Goal: Use online tool/utility: Use online tool/utility

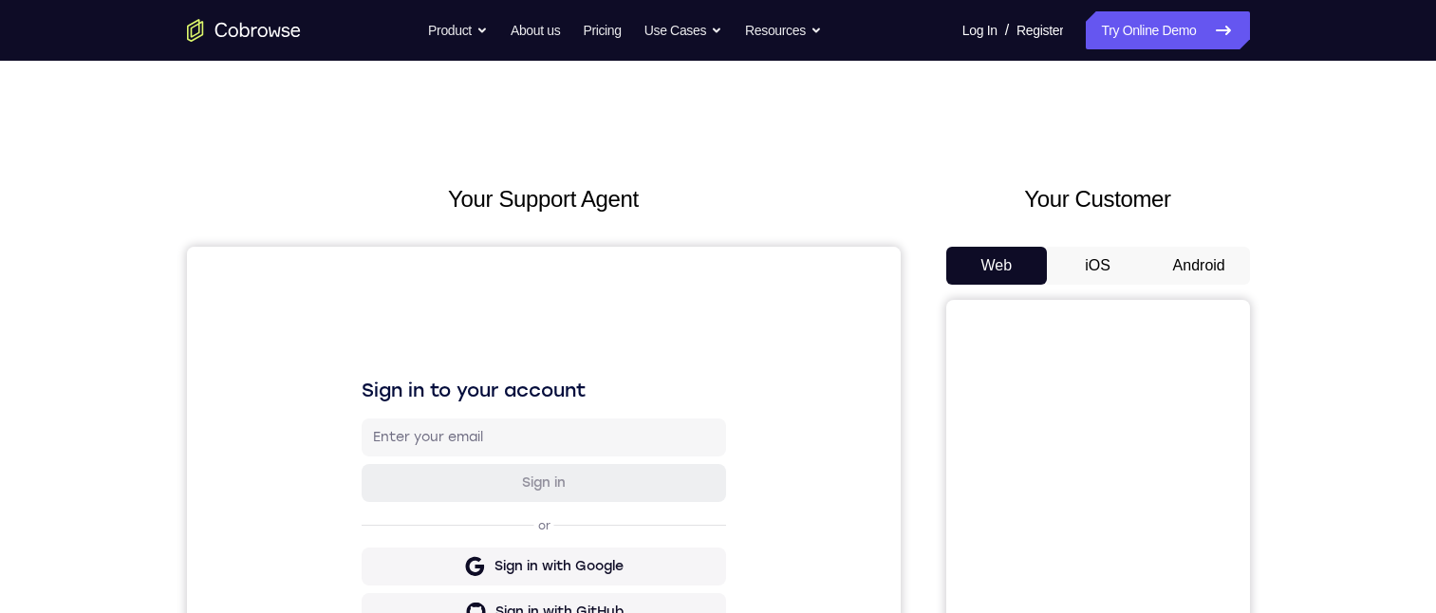
click at [1106, 258] on button "iOS" at bounding box center [1098, 266] width 102 height 38
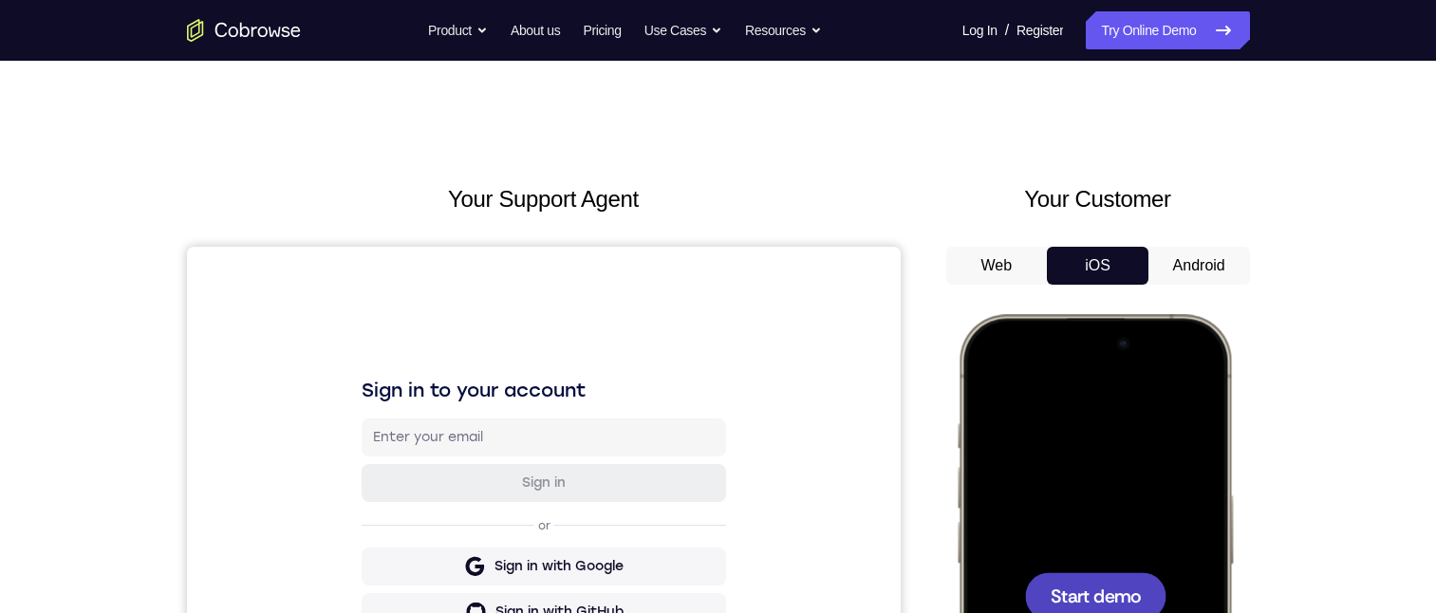
scroll to position [232, 0]
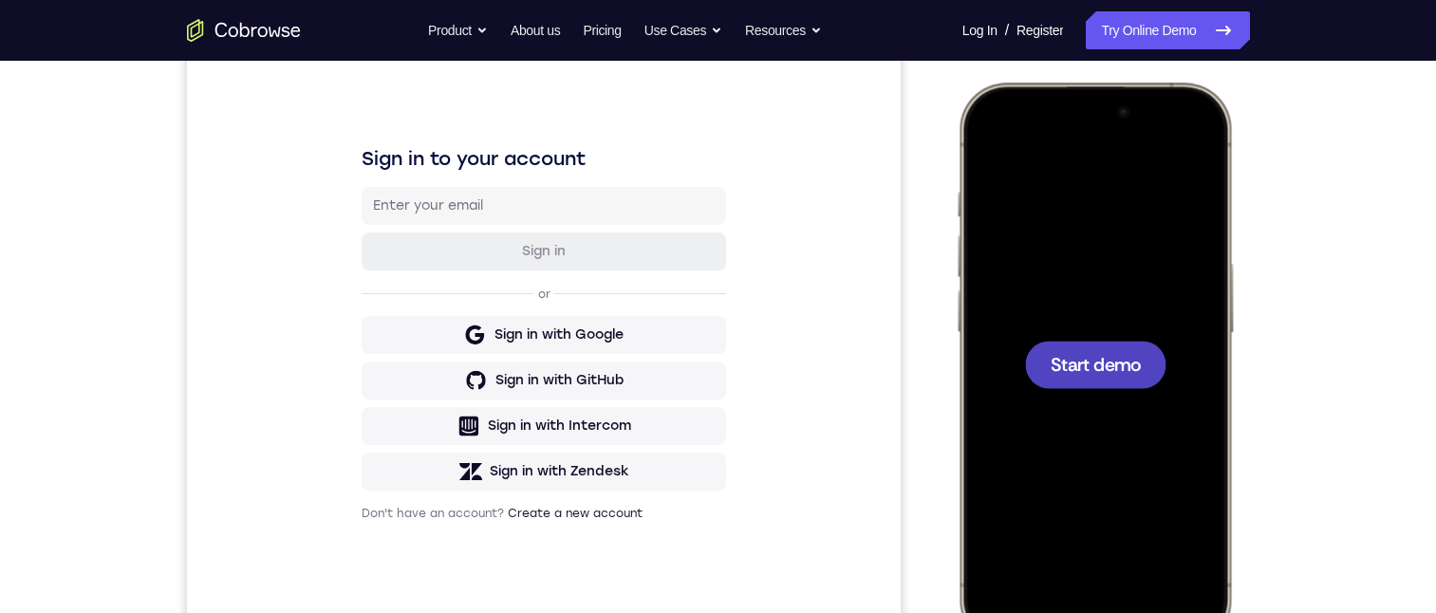
click at [1106, 390] on div at bounding box center [1094, 364] width 250 height 542
drag, startPoint x: 1012, startPoint y: 105, endPoint x: 997, endPoint y: 330, distance: 225.3
click at [997, 330] on div at bounding box center [1094, 364] width 250 height 542
drag, startPoint x: 1000, startPoint y: 113, endPoint x: 1324, endPoint y: 661, distance: 636.8
click at [1239, 612] on html "Online web based iOS Simulators and Android Emulators. Run iPhone, iPad, Mobile…" at bounding box center [1097, 367] width 285 height 569
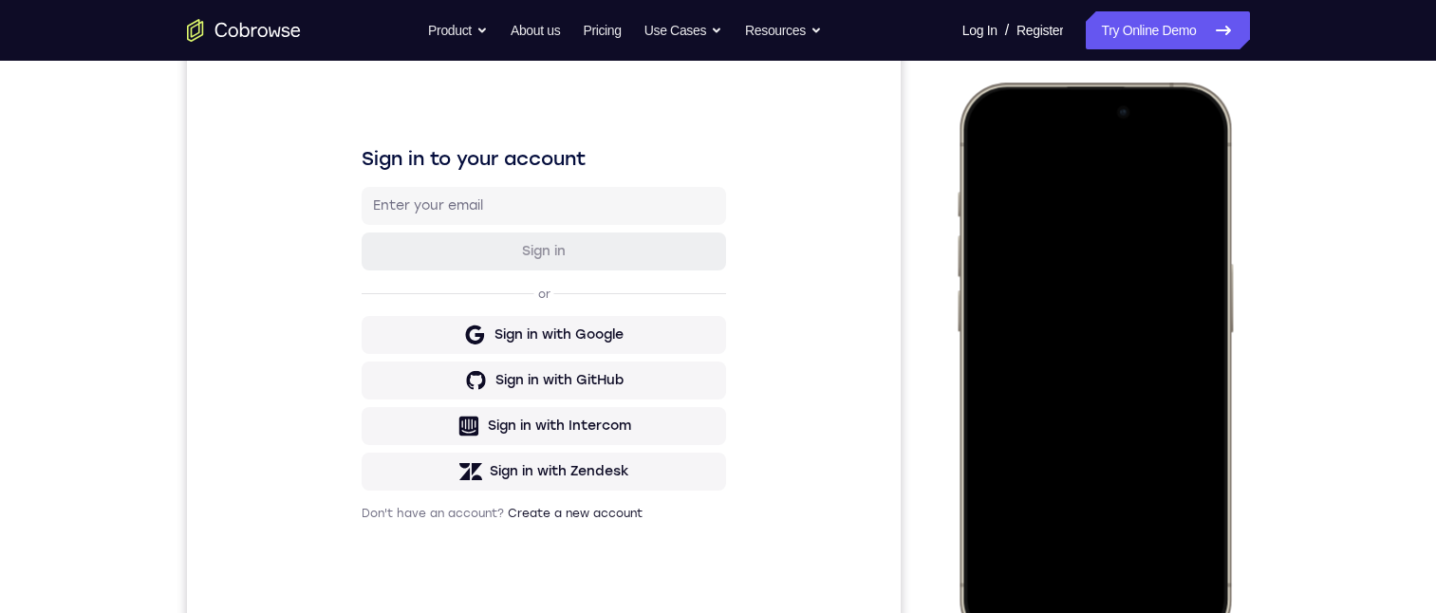
drag, startPoint x: 1002, startPoint y: 113, endPoint x: 1002, endPoint y: 294, distance: 181.2
click at [1002, 294] on div at bounding box center [1094, 364] width 250 height 542
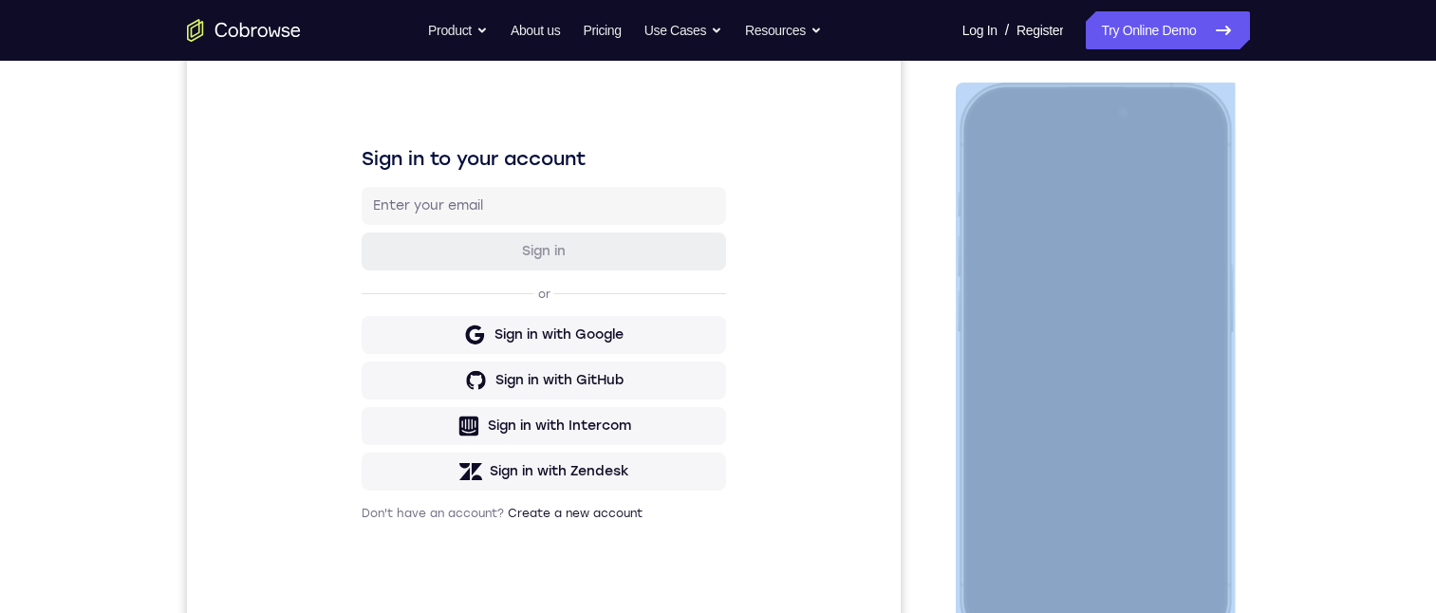
drag, startPoint x: 965, startPoint y: 242, endPoint x: 1186, endPoint y: 283, distance: 224.8
click at [1186, 283] on div at bounding box center [1094, 365] width 279 height 564
drag, startPoint x: 1186, startPoint y: 283, endPoint x: 1153, endPoint y: 288, distance: 33.5
click at [1186, 283] on div at bounding box center [1094, 364] width 250 height 542
click at [1217, 363] on div at bounding box center [1094, 364] width 250 height 542
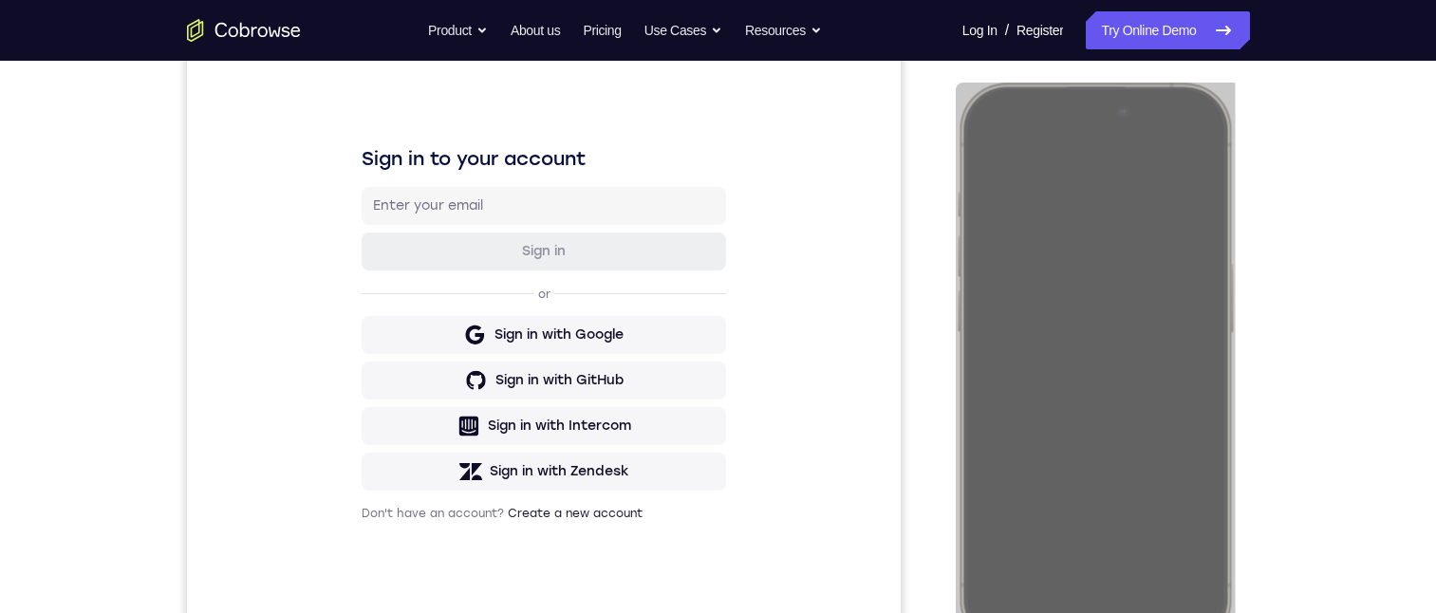
click at [1396, 156] on div "Your Support Agent Your Customer Web iOS Android Next Steps We’d be happy to gi…" at bounding box center [718, 455] width 1436 height 1252
click at [1344, 238] on div "Your Support Agent Your Customer Web iOS Android Next Steps We’d be happy to gi…" at bounding box center [718, 455] width 1436 height 1252
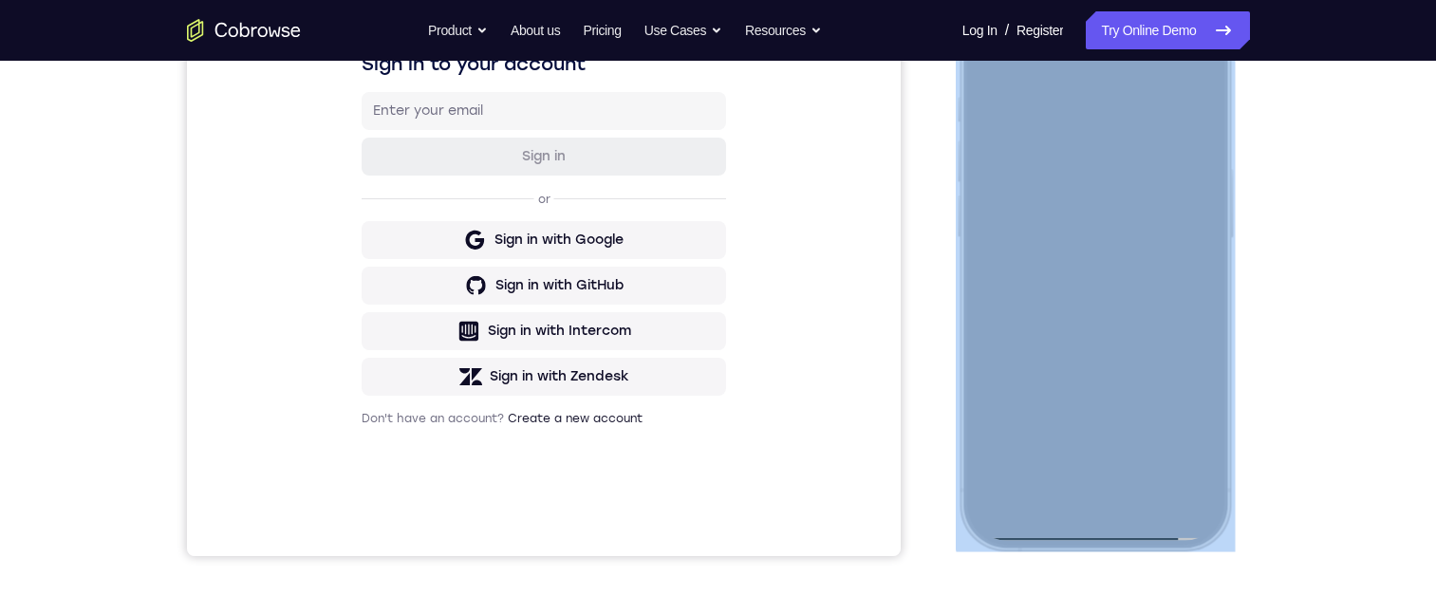
click at [1161, 288] on div at bounding box center [1094, 269] width 250 height 542
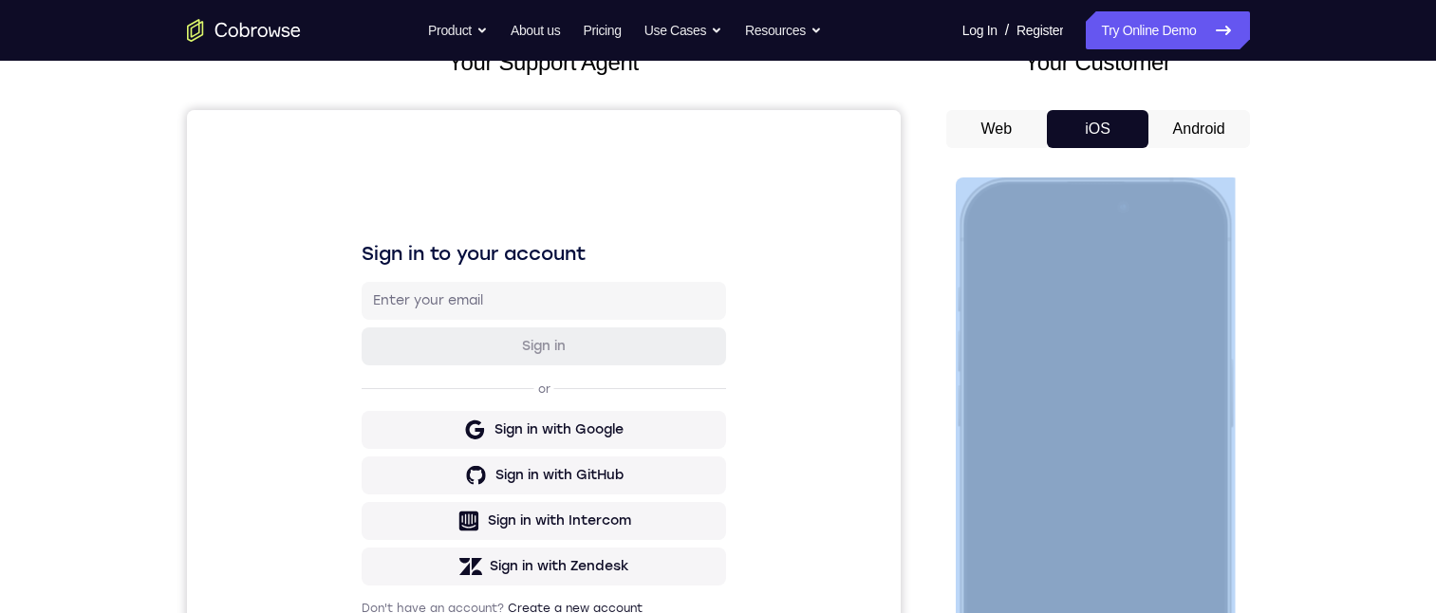
click at [1160, 391] on div at bounding box center [1094, 459] width 250 height 542
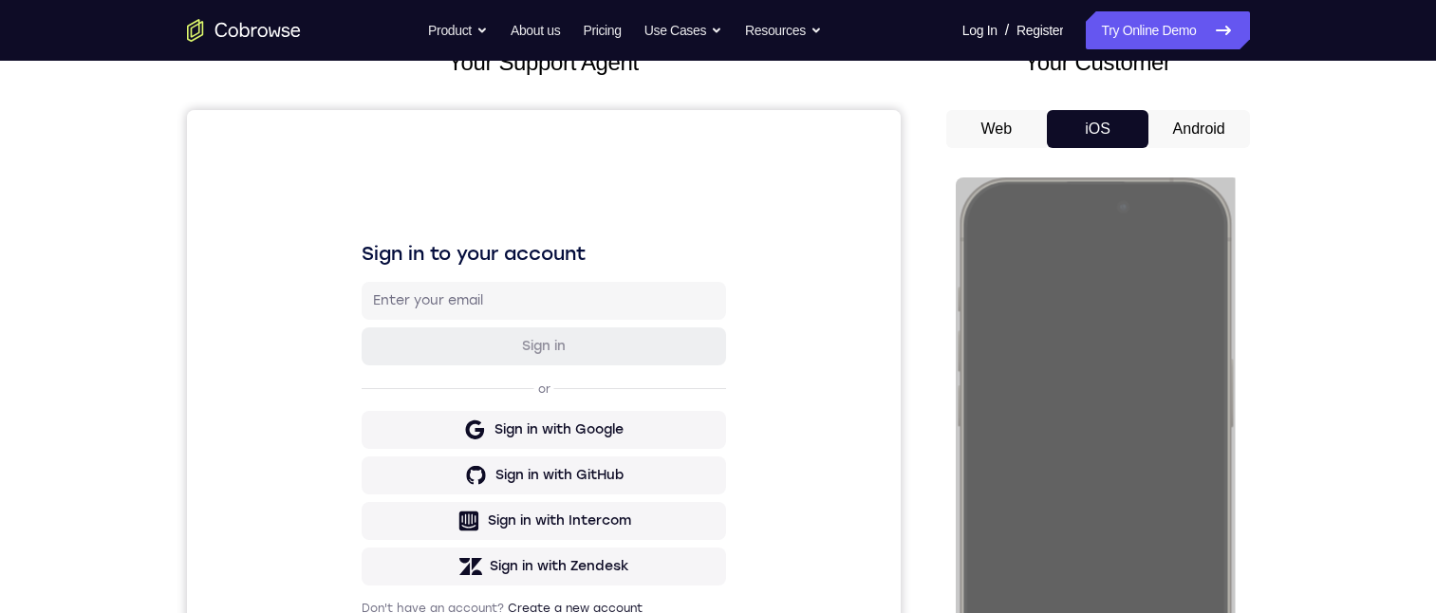
click at [1217, 128] on button "Android" at bounding box center [1199, 129] width 102 height 38
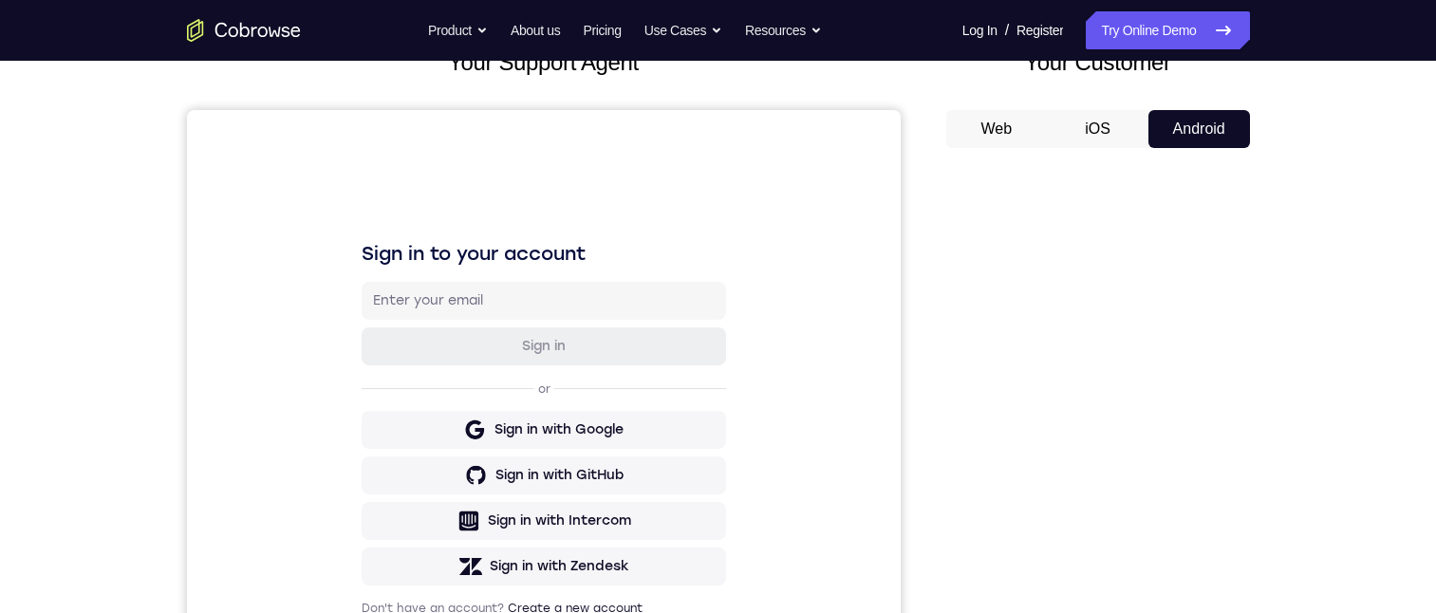
click at [1051, 141] on button "iOS" at bounding box center [1098, 129] width 102 height 38
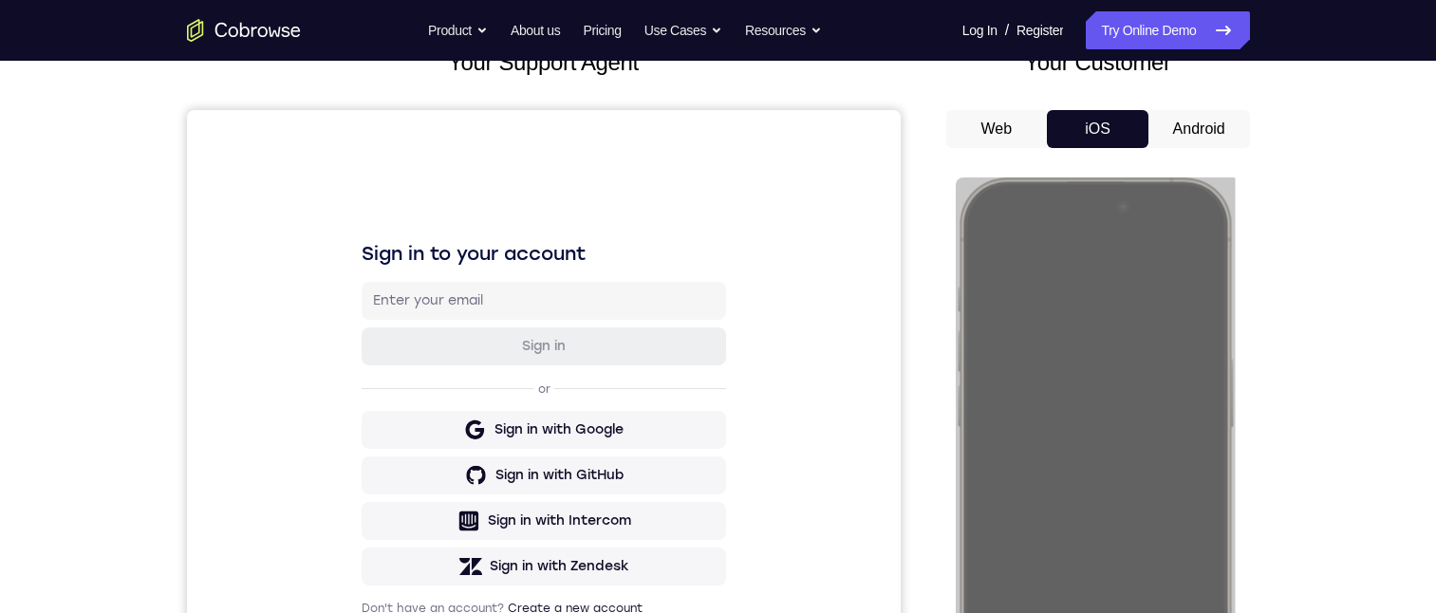
scroll to position [0, 0]
drag, startPoint x: 1204, startPoint y: 113, endPoint x: 196, endPoint y: 1, distance: 1013.9
click at [1204, 113] on button "Android" at bounding box center [1199, 129] width 102 height 38
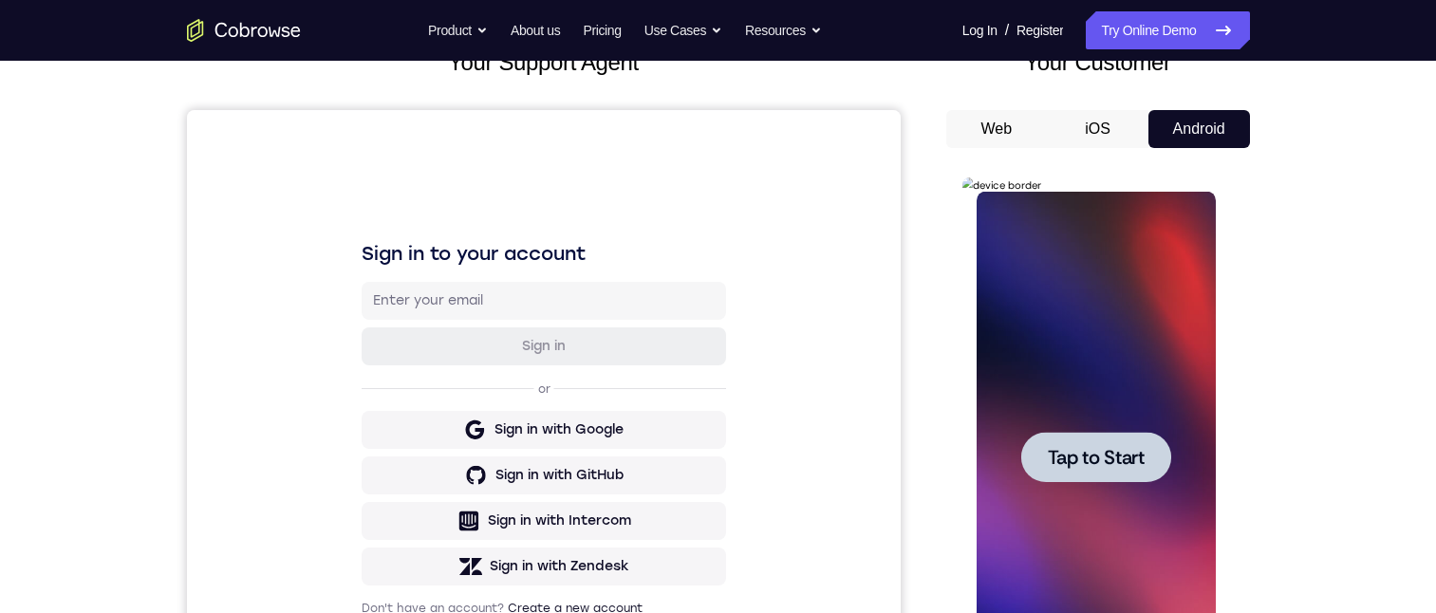
click at [1083, 442] on div at bounding box center [1096, 457] width 150 height 50
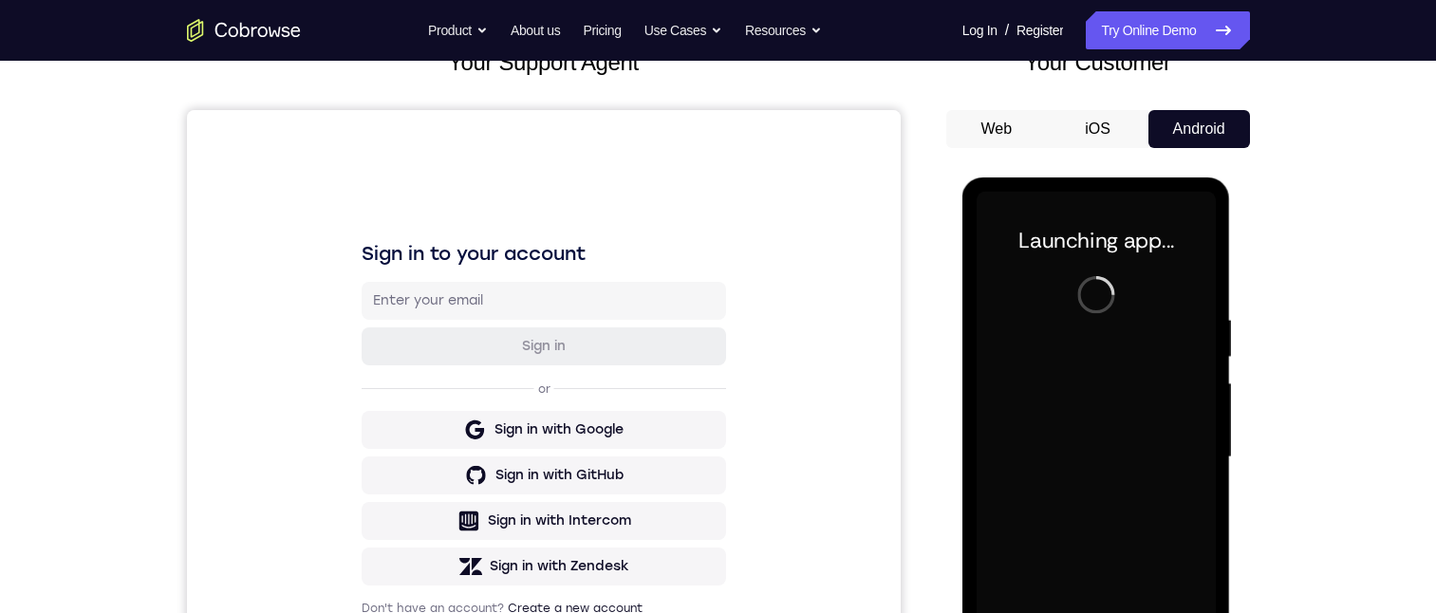
scroll to position [326, 0]
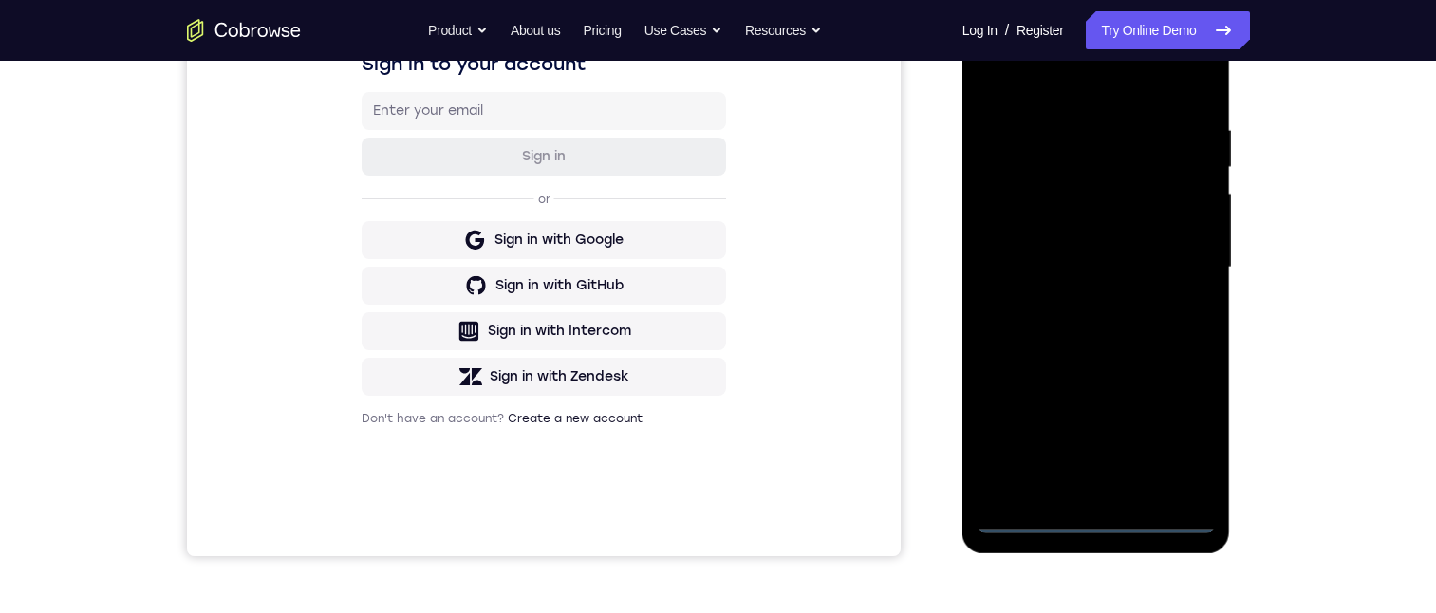
click at [1096, 517] on div at bounding box center [1095, 267] width 239 height 531
click at [1094, 517] on div at bounding box center [1095, 267] width 239 height 531
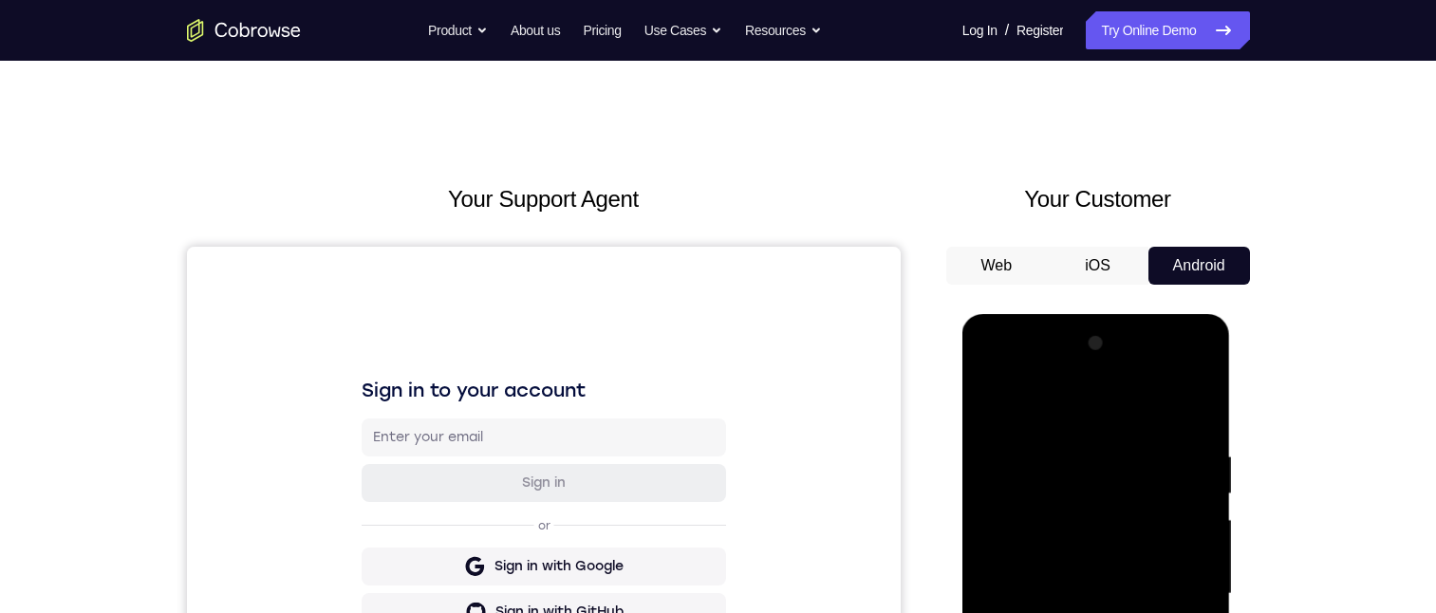
scroll to position [285, 0]
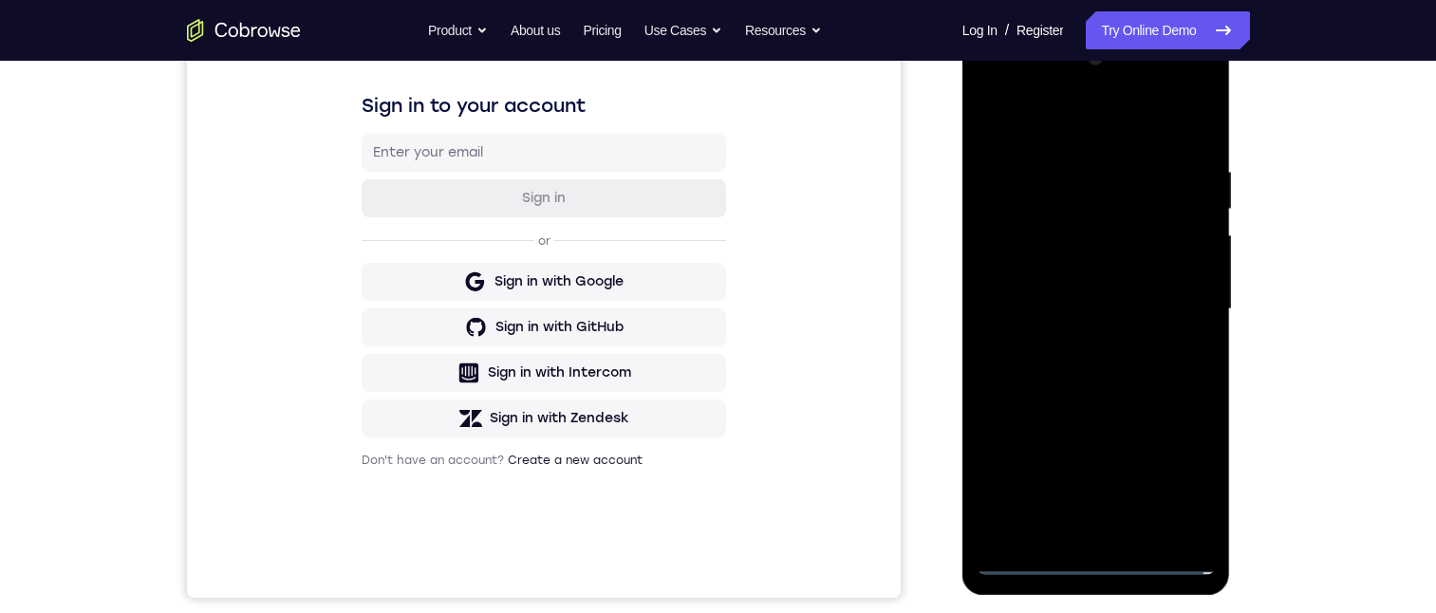
click at [1193, 481] on div at bounding box center [1095, 309] width 239 height 531
drag, startPoint x: 1136, startPoint y: 128, endPoint x: 2198, endPoint y: 361, distance: 1087.0
click at [1136, 128] on div at bounding box center [1095, 309] width 239 height 531
click at [1176, 305] on div at bounding box center [1095, 309] width 239 height 531
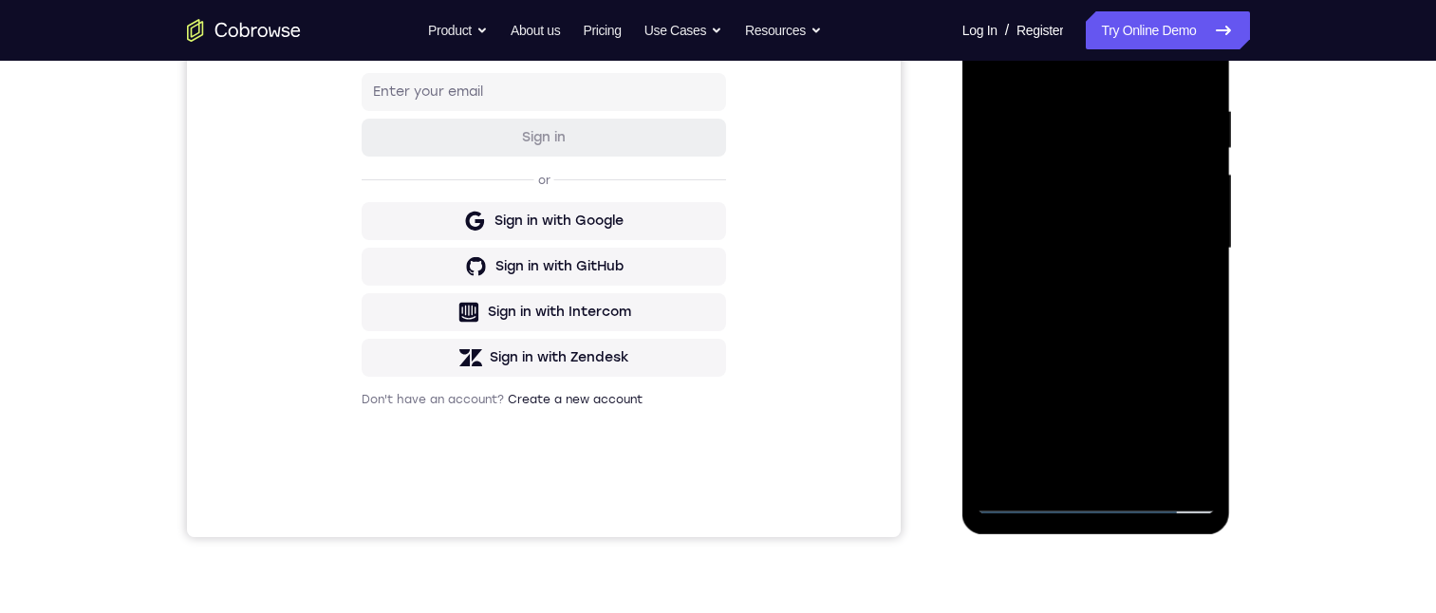
scroll to position [466, 0]
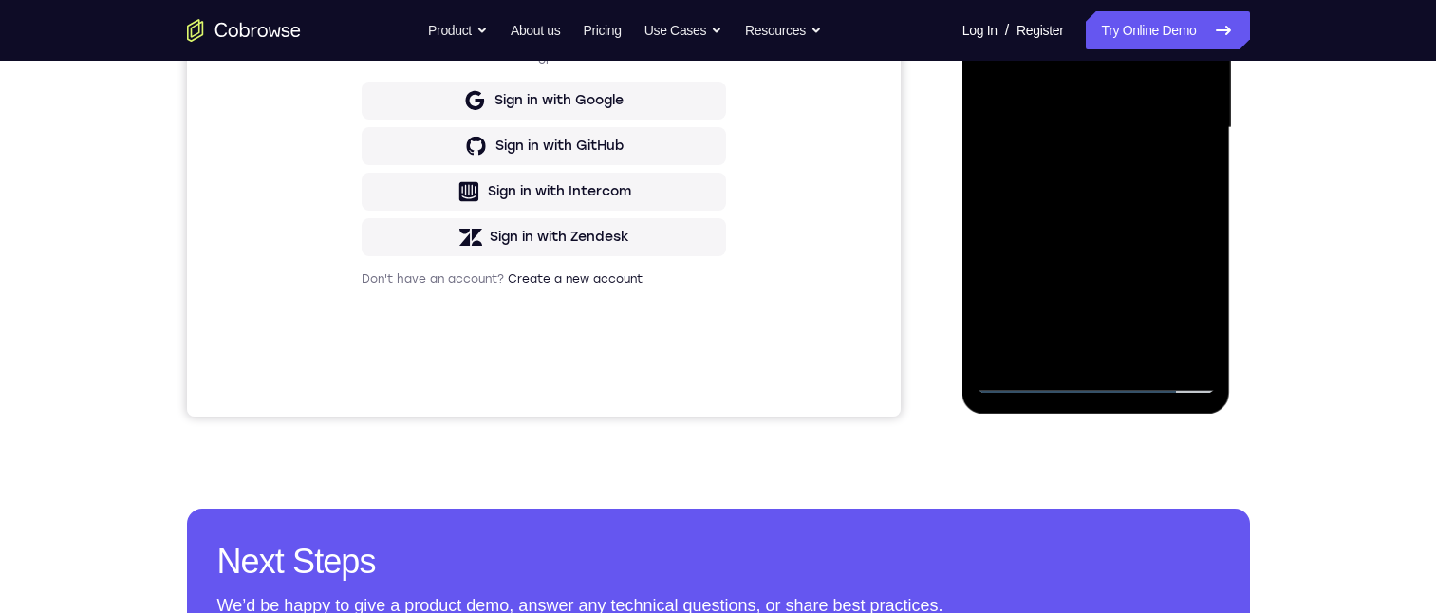
click at [1078, 164] on div at bounding box center [1095, 127] width 239 height 531
click at [1088, 107] on div at bounding box center [1095, 127] width 239 height 531
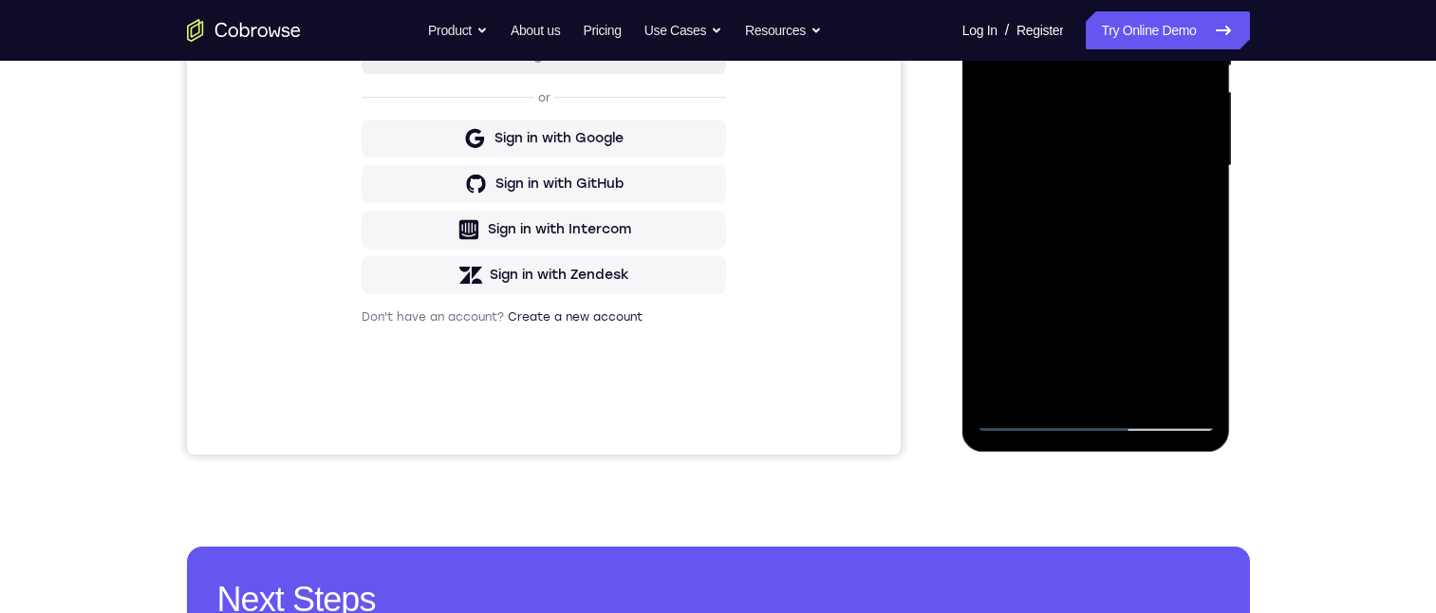
drag, startPoint x: 1151, startPoint y: 94, endPoint x: 2197, endPoint y: 19, distance: 1048.4
click at [1151, 94] on div at bounding box center [1095, 165] width 239 height 531
click at [1112, 125] on div at bounding box center [1095, 165] width 239 height 531
click at [1038, 123] on div at bounding box center [1095, 165] width 239 height 531
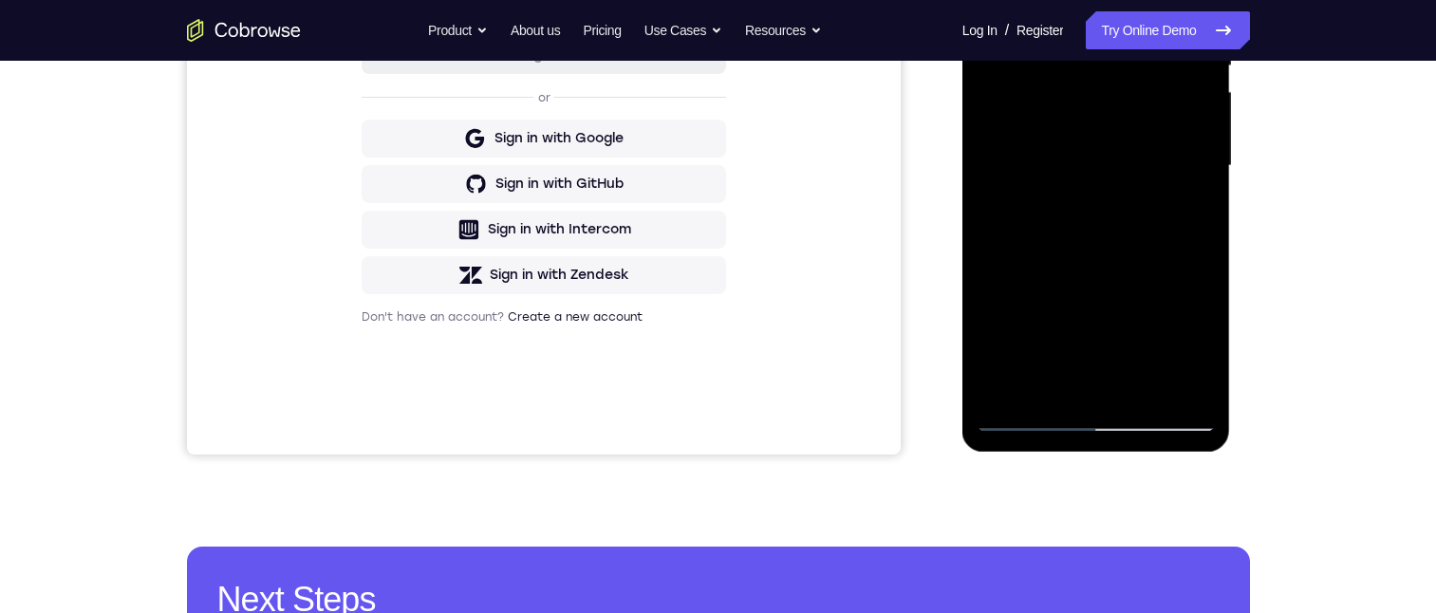
click at [1062, 129] on div at bounding box center [1095, 165] width 239 height 531
click at [1170, 170] on div at bounding box center [1095, 165] width 239 height 531
click at [1114, 227] on div at bounding box center [1095, 165] width 239 height 531
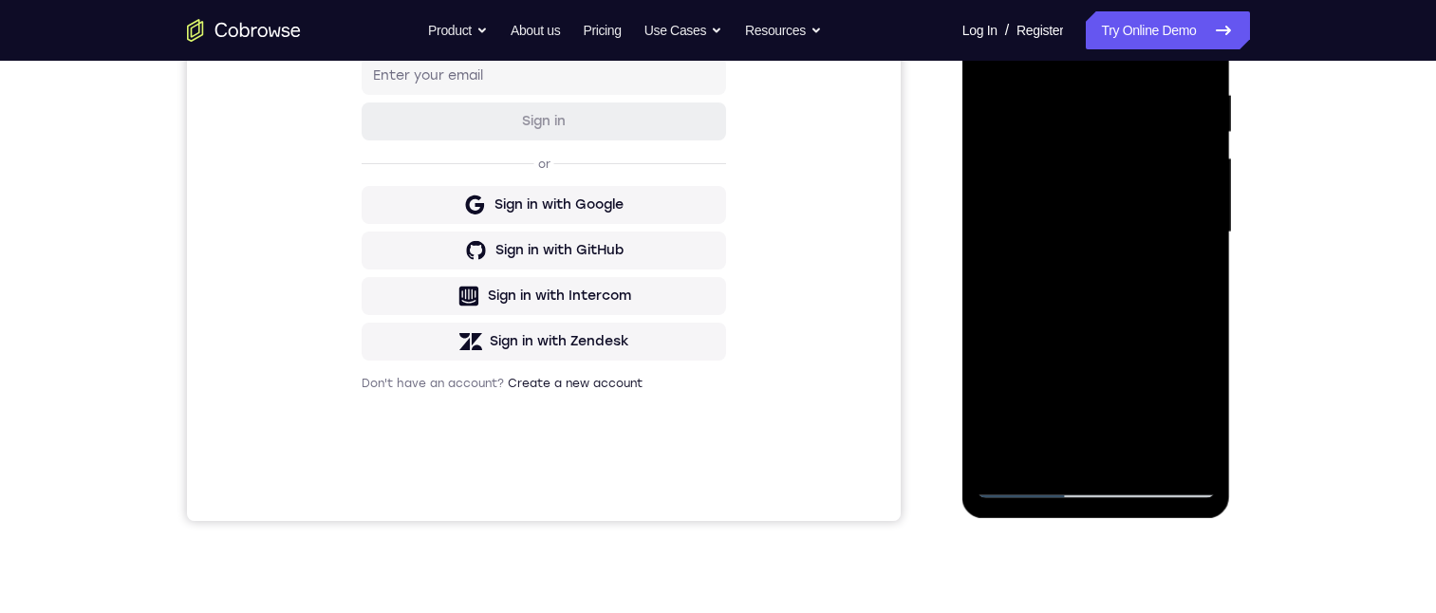
scroll to position [471, 0]
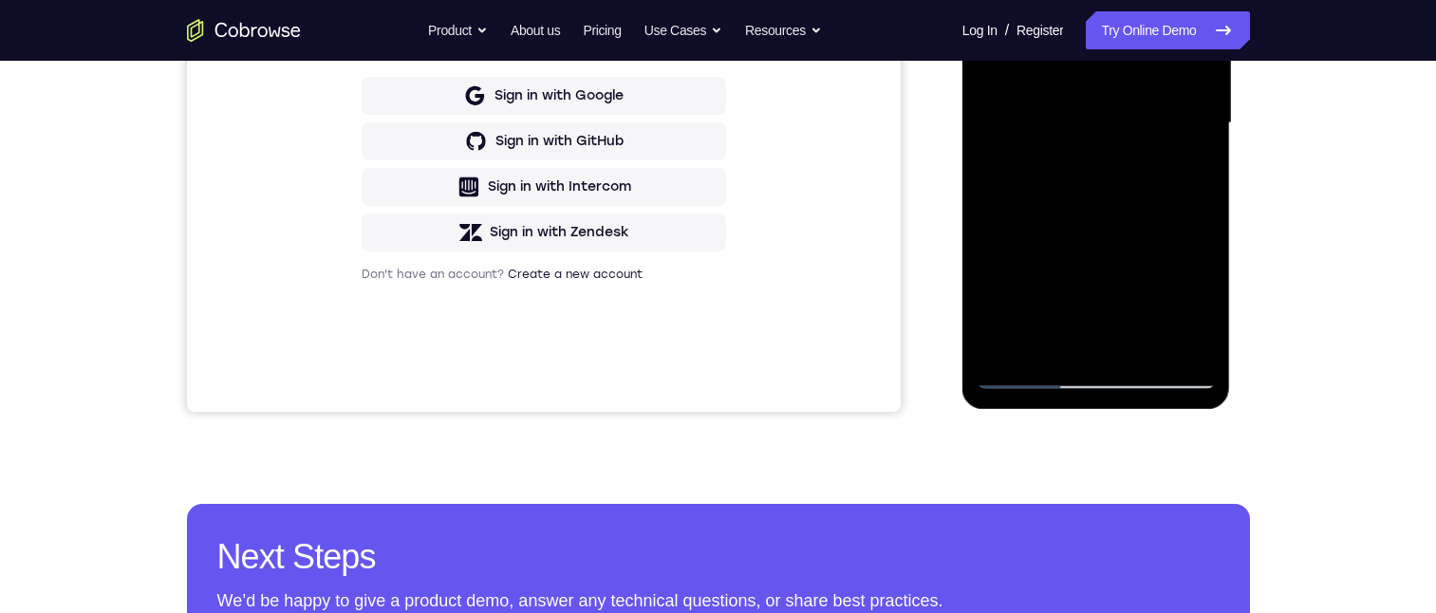
click at [1152, 217] on div at bounding box center [1095, 123] width 239 height 531
click at [1105, 208] on div at bounding box center [1095, 123] width 239 height 531
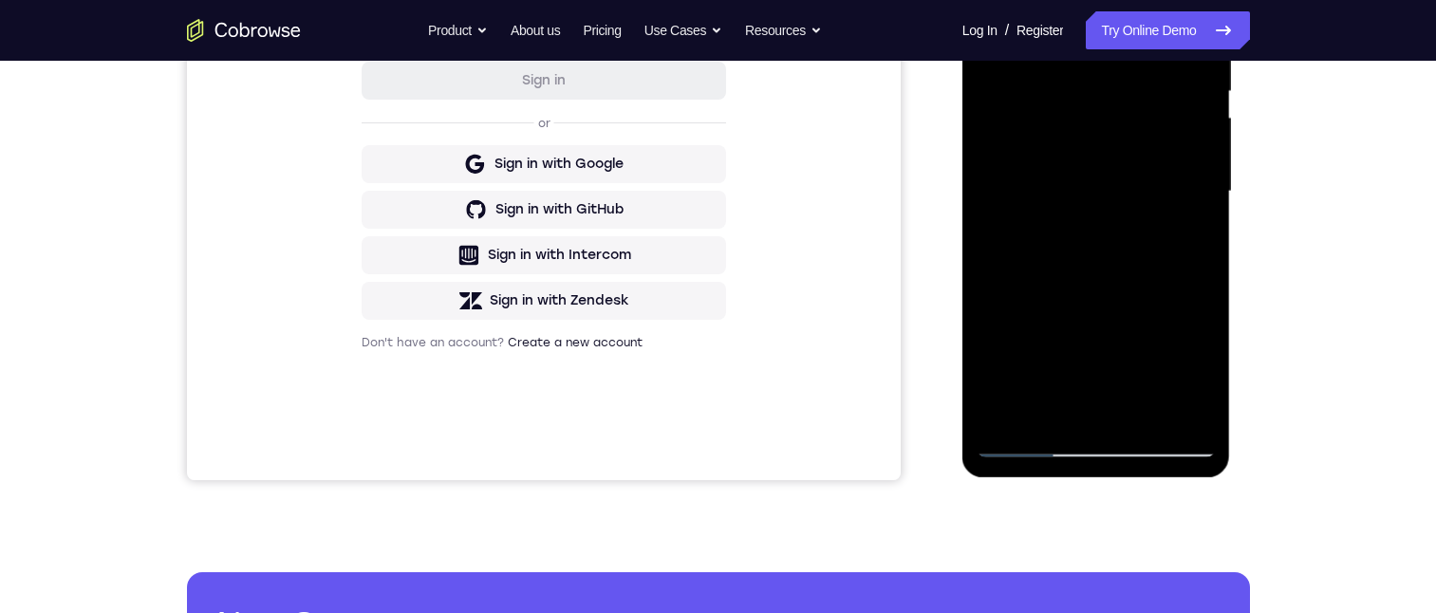
scroll to position [368, 0]
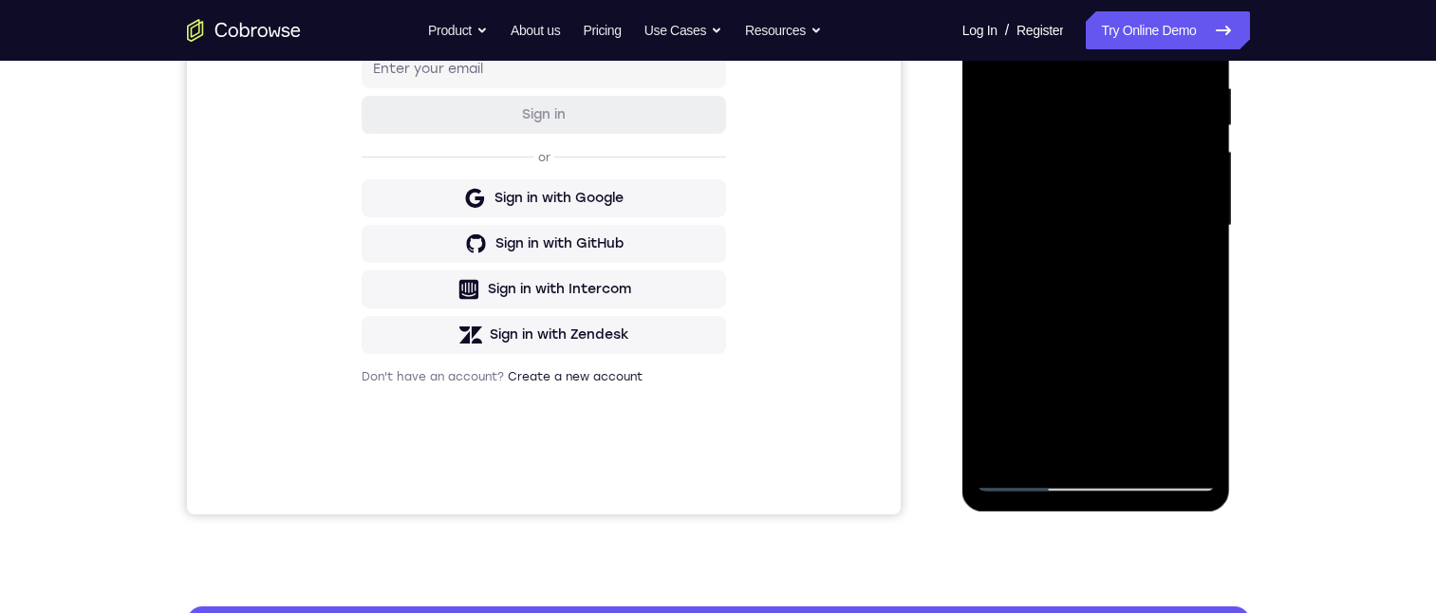
click at [1201, 70] on div at bounding box center [1095, 225] width 239 height 531
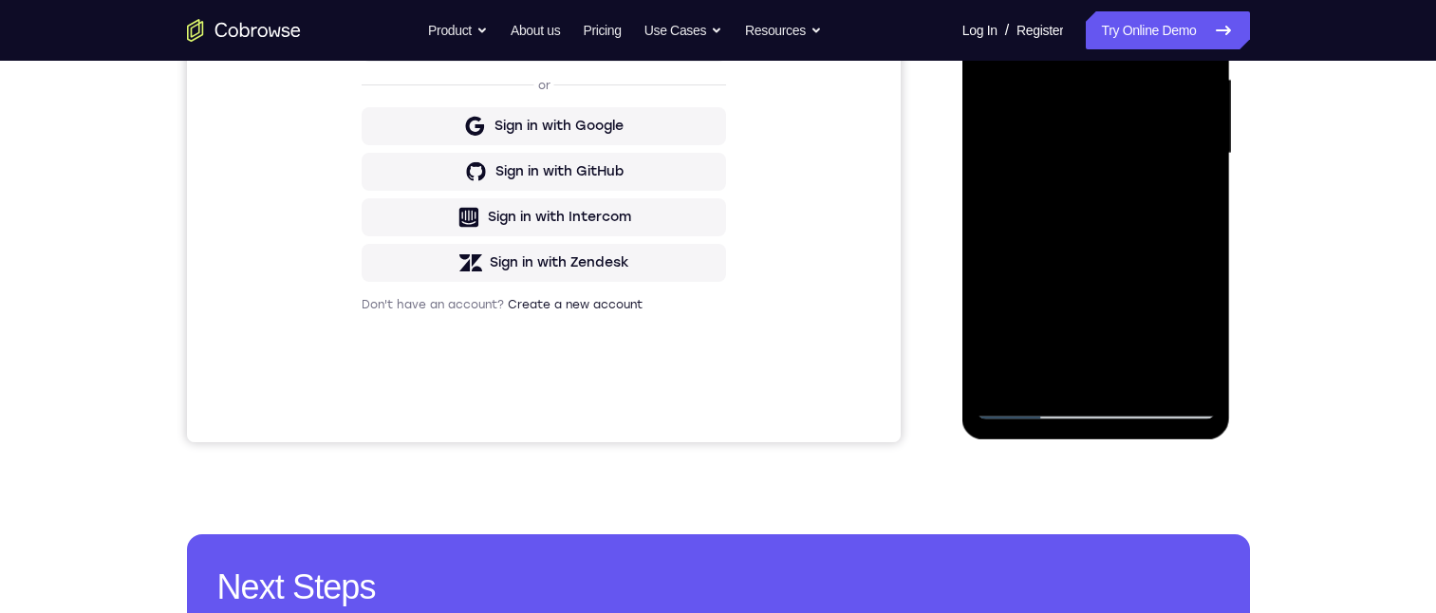
click at [1141, 380] on div at bounding box center [1095, 153] width 239 height 531
click at [1144, 370] on div at bounding box center [1095, 153] width 239 height 531
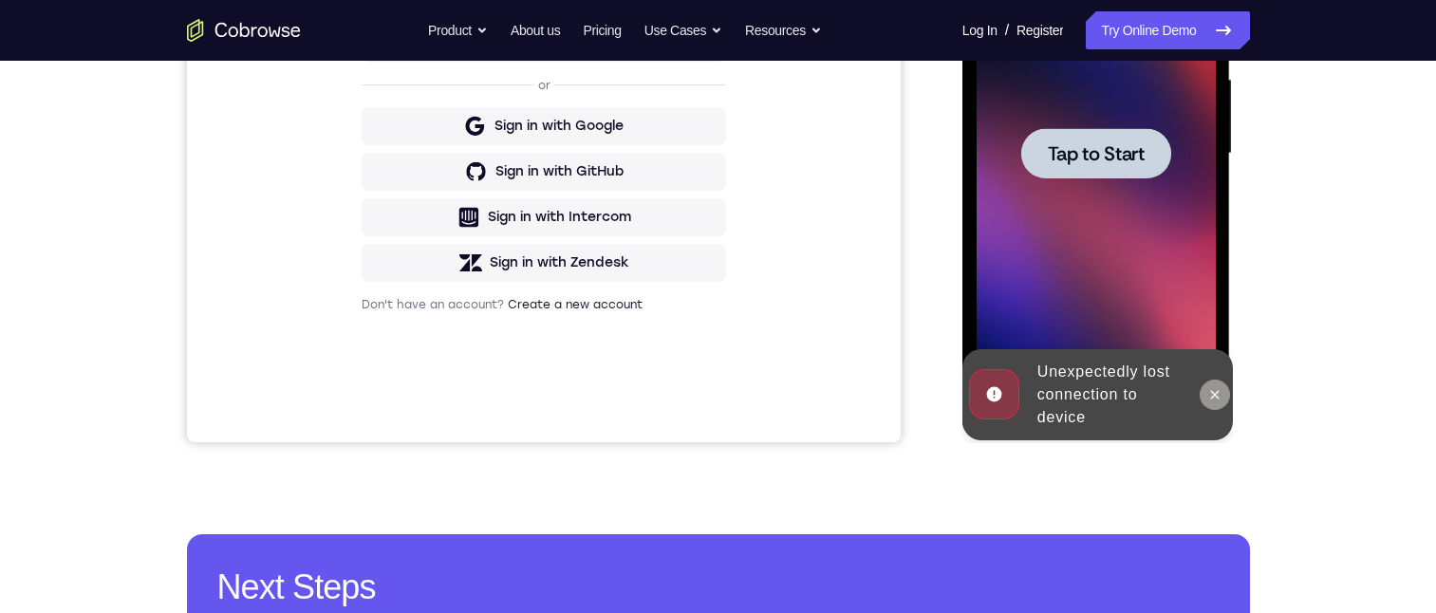
click at [1212, 389] on icon at bounding box center [1214, 394] width 15 height 15
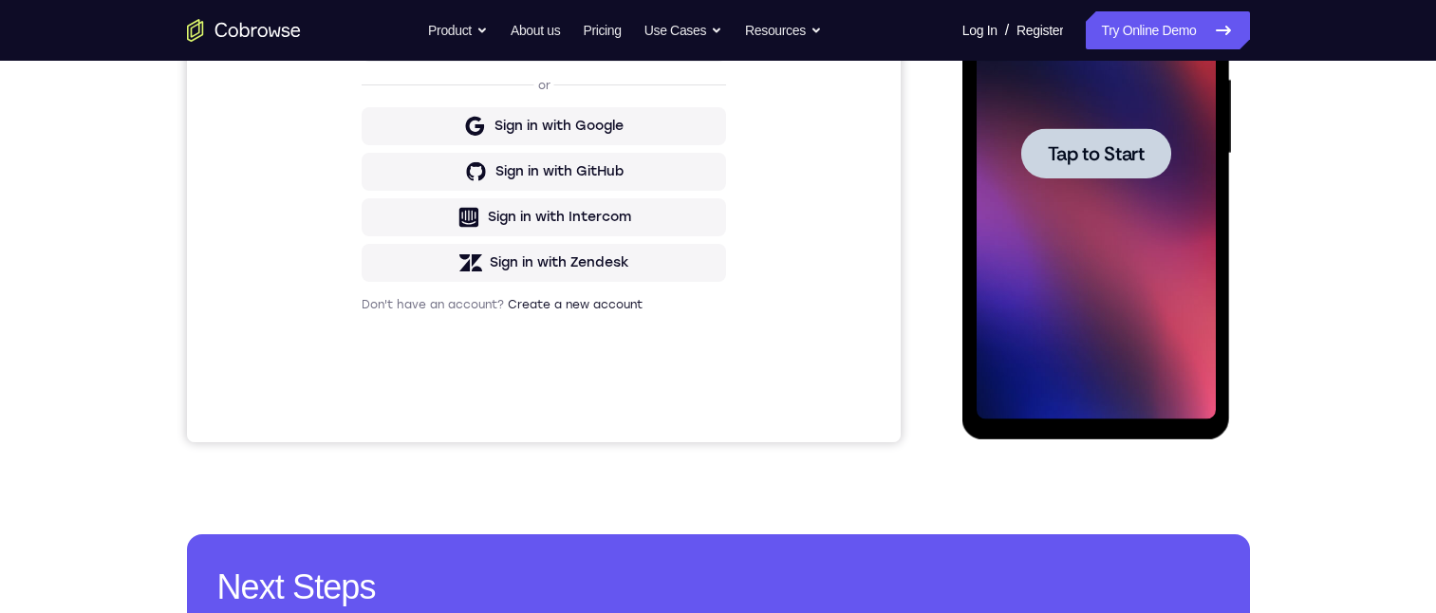
click at [1139, 175] on div at bounding box center [1096, 153] width 150 height 50
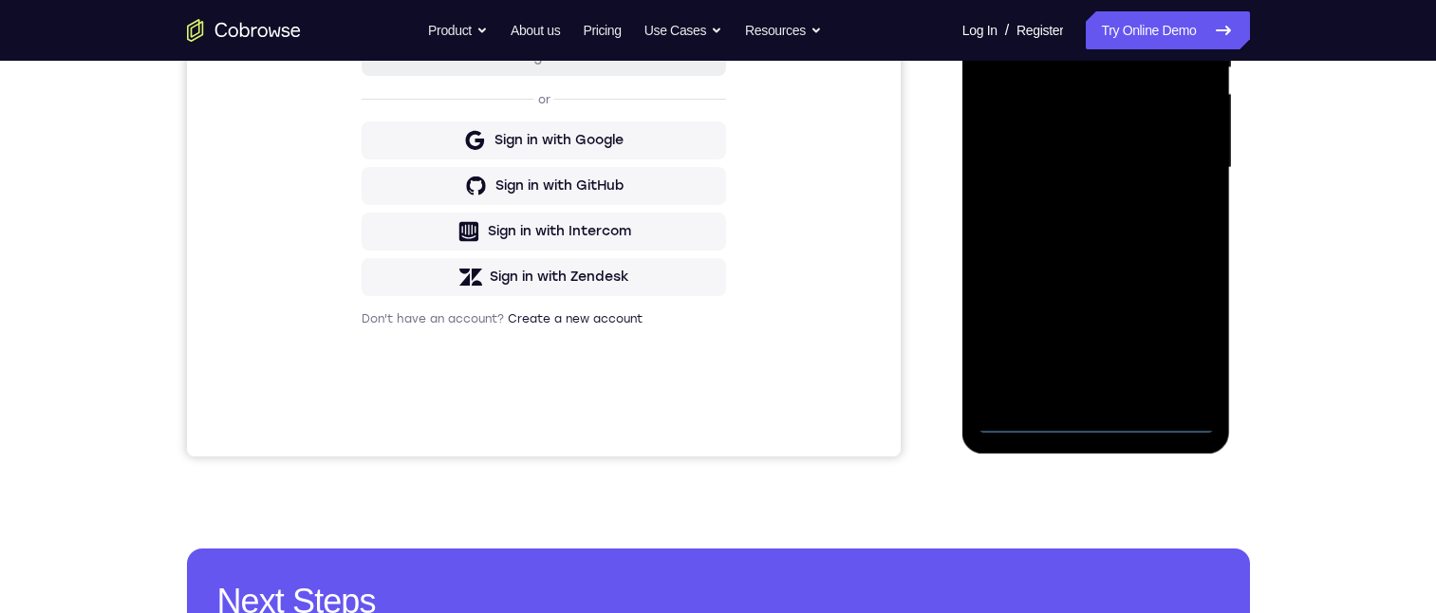
scroll to position [486, 0]
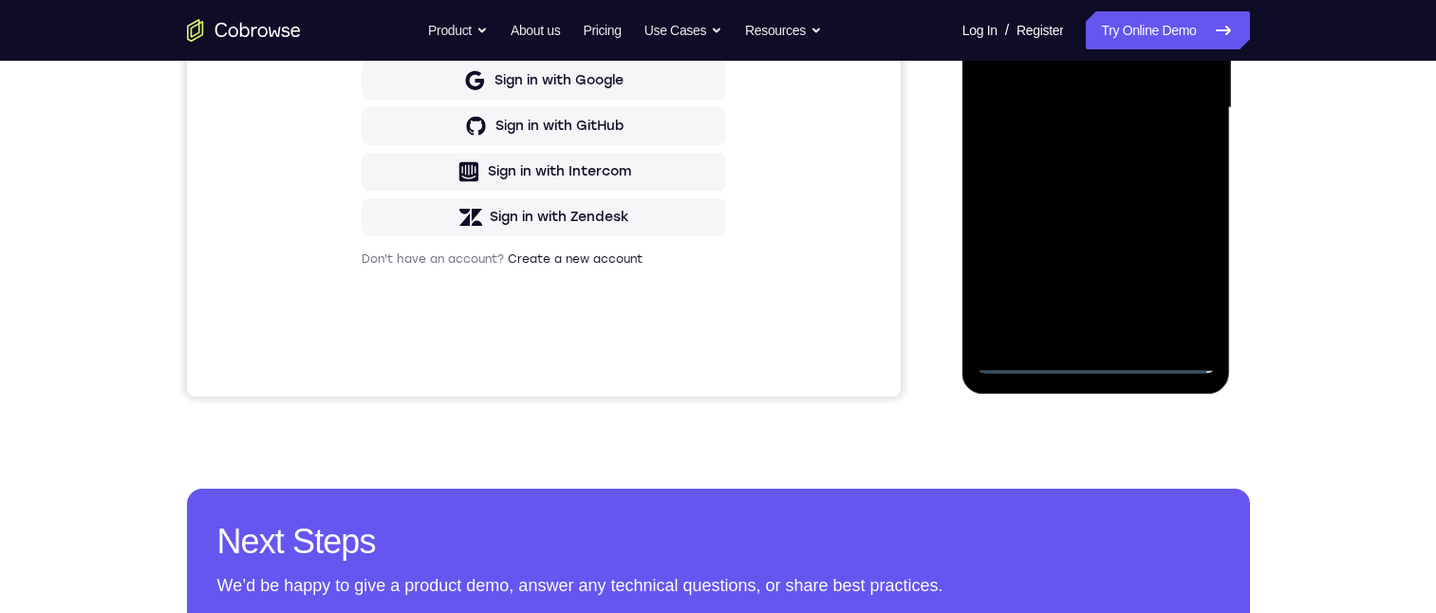
click at [1094, 356] on div at bounding box center [1095, 107] width 239 height 531
click at [1187, 268] on div at bounding box center [1095, 107] width 239 height 531
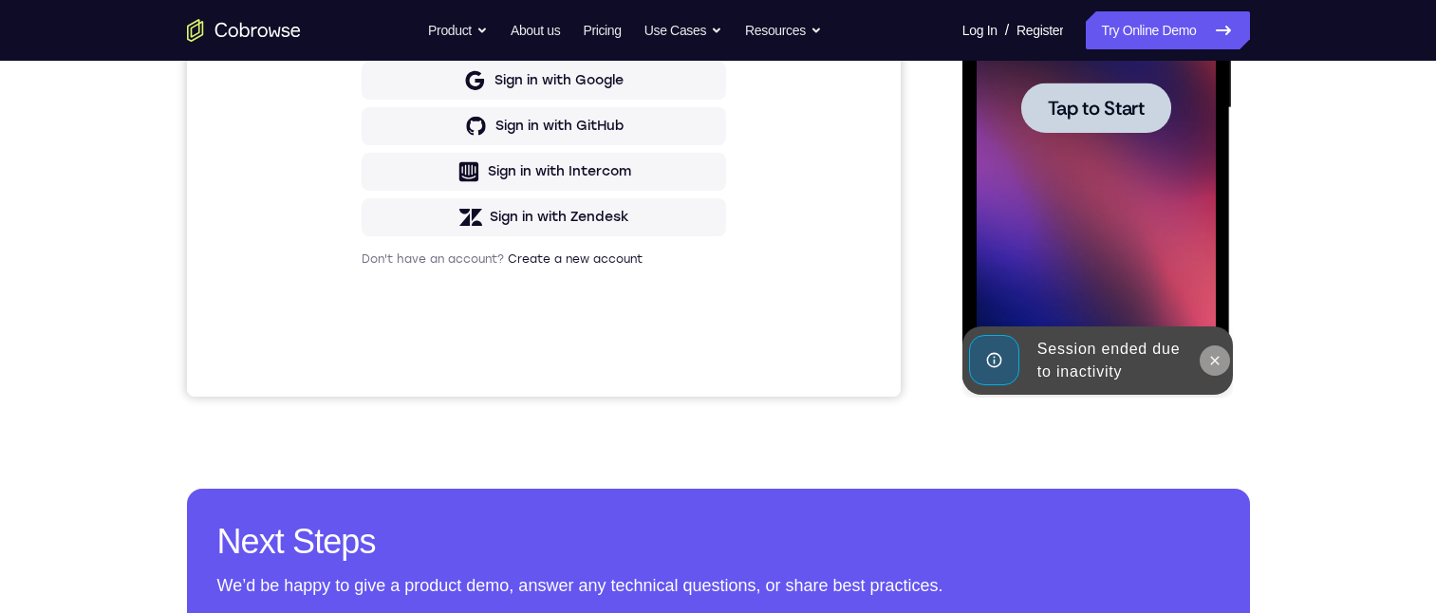
click at [1222, 366] on button at bounding box center [1214, 360] width 30 height 30
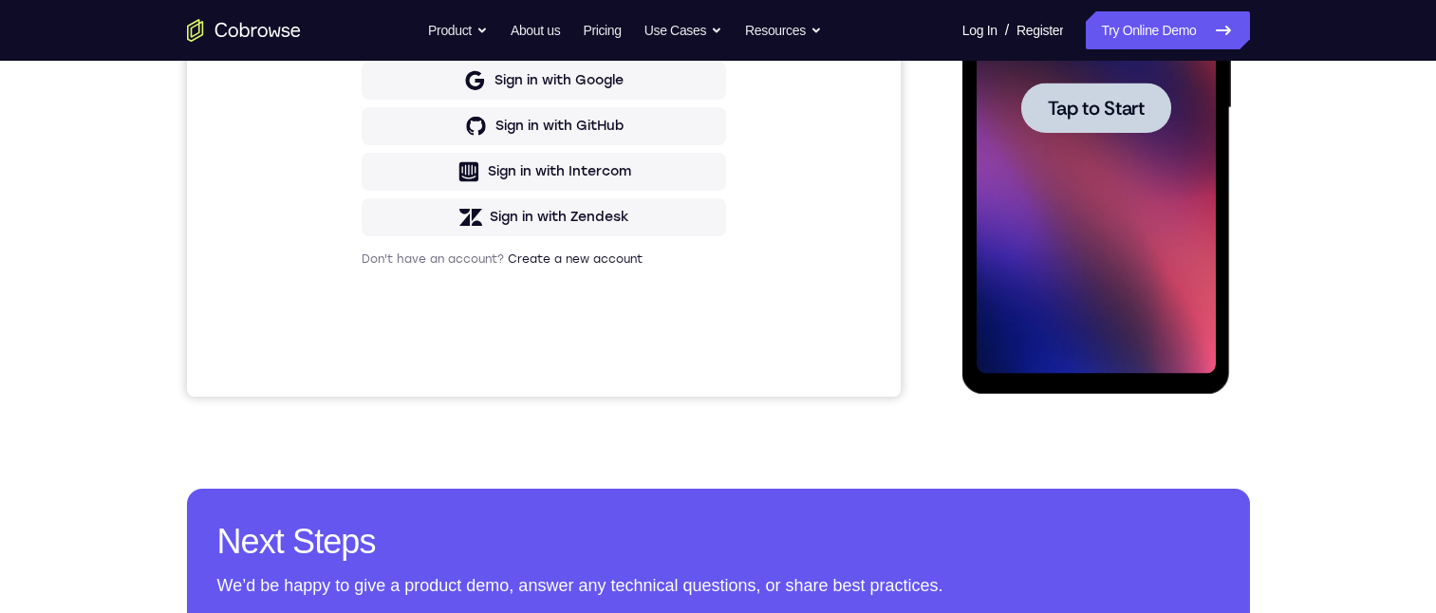
click at [1113, 132] on div at bounding box center [1096, 108] width 150 height 50
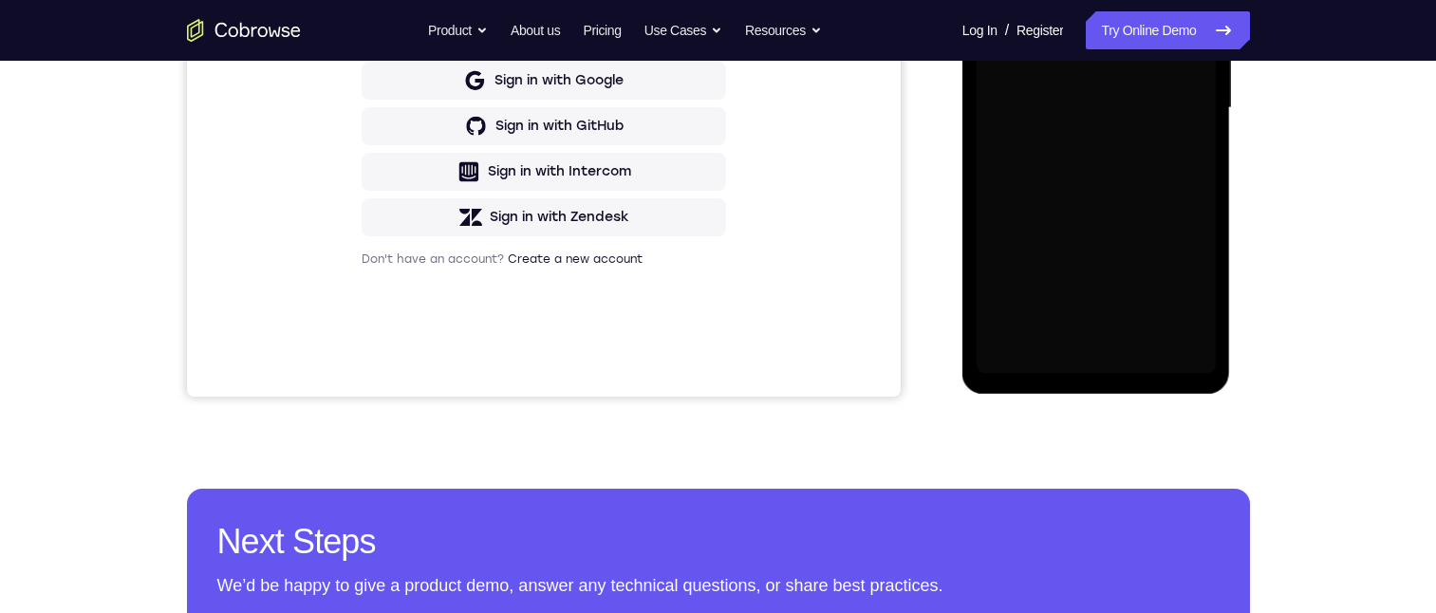
scroll to position [201, 0]
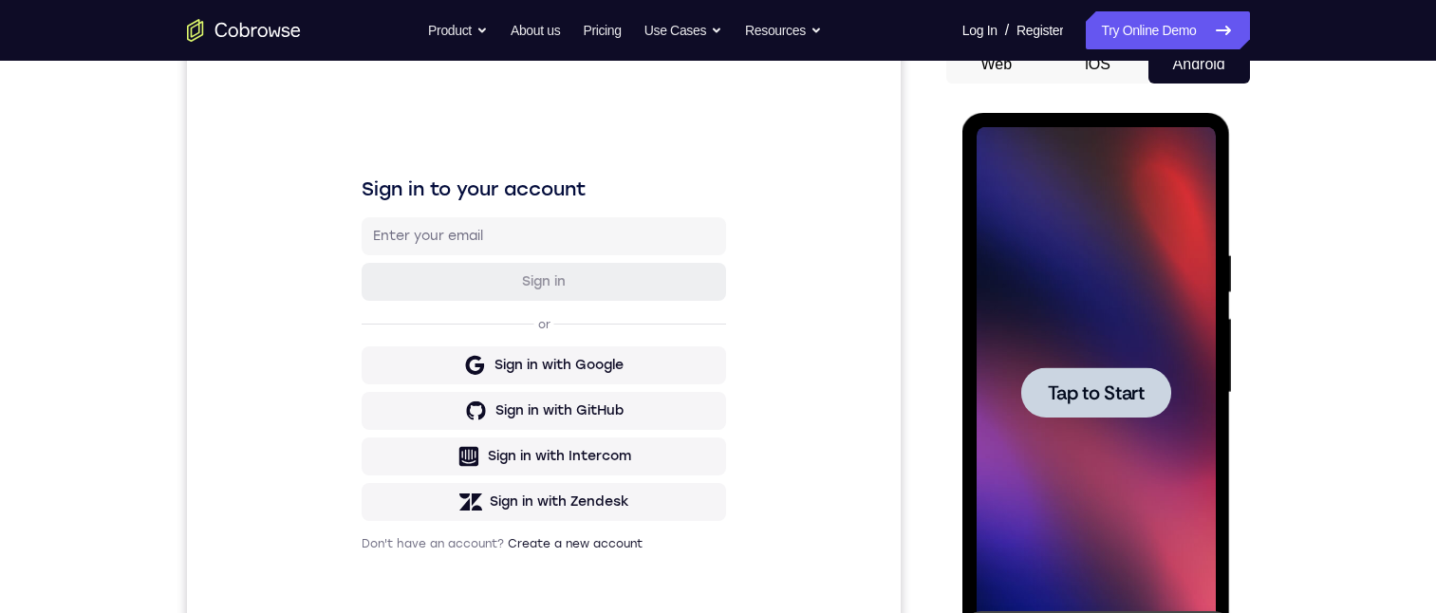
click at [1078, 399] on span "Tap to Start" at bounding box center [1096, 392] width 97 height 19
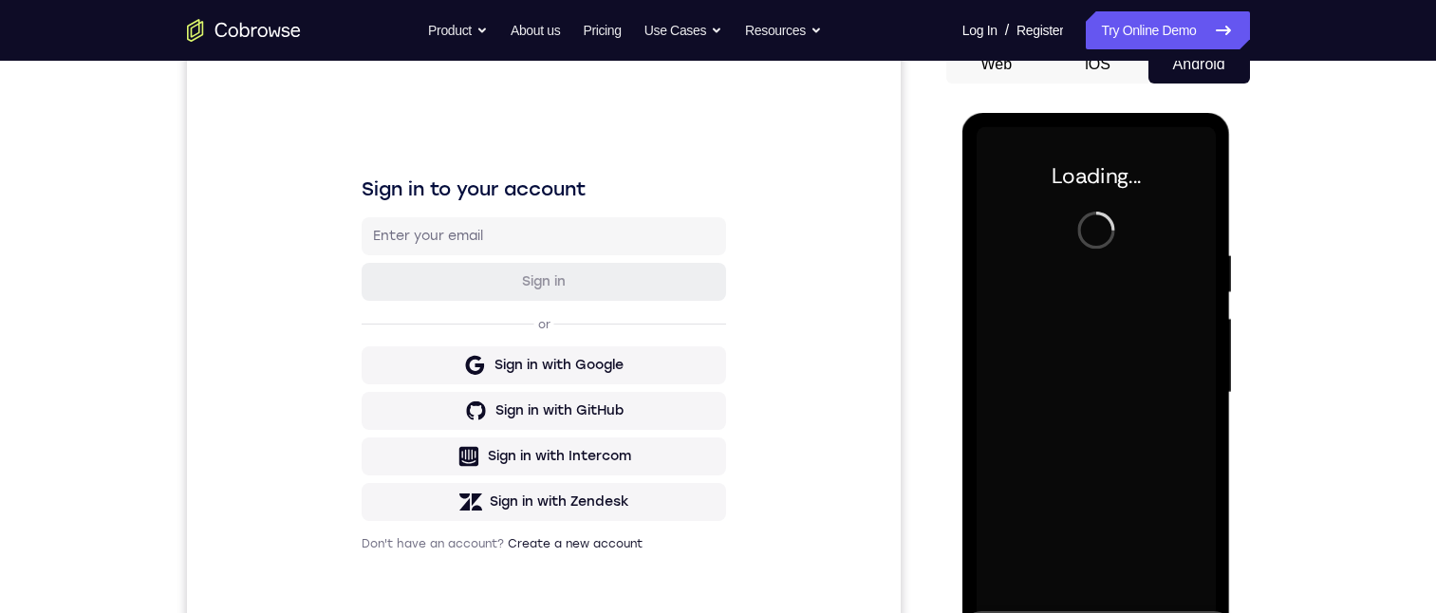
scroll to position [296, 0]
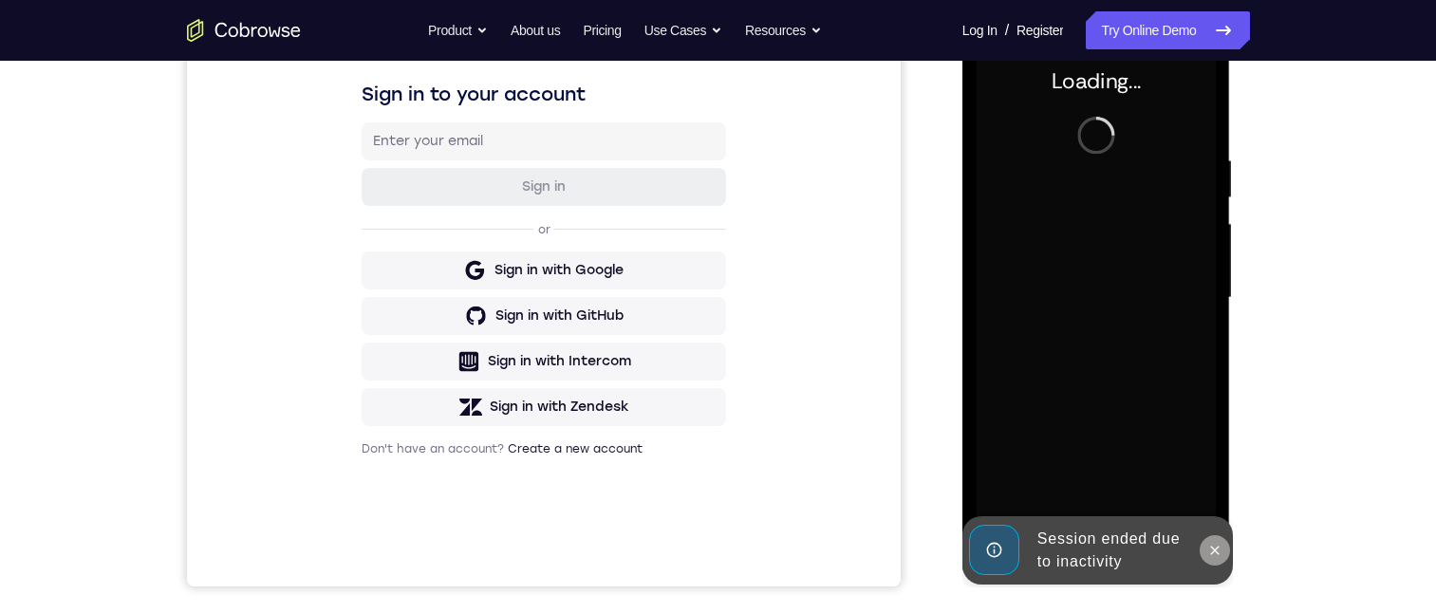
click at [1206, 559] on button at bounding box center [1214, 550] width 30 height 30
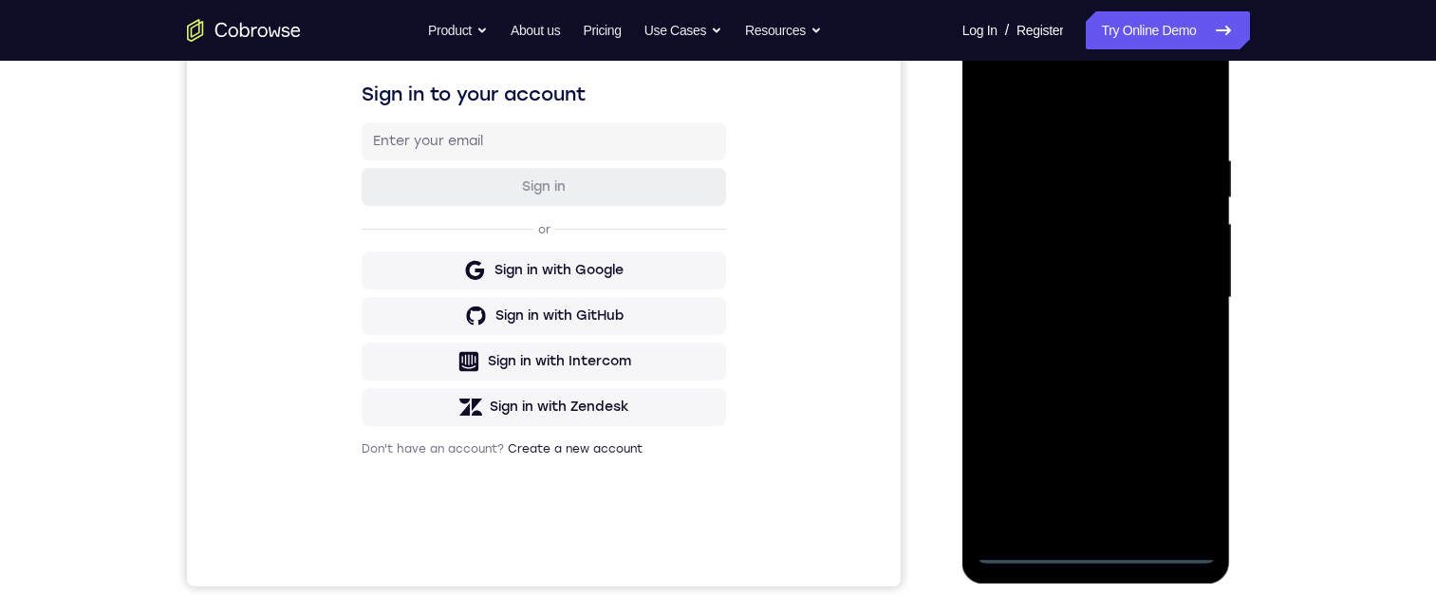
click at [1104, 549] on div at bounding box center [1095, 297] width 239 height 531
click at [1103, 550] on div at bounding box center [1095, 297] width 239 height 531
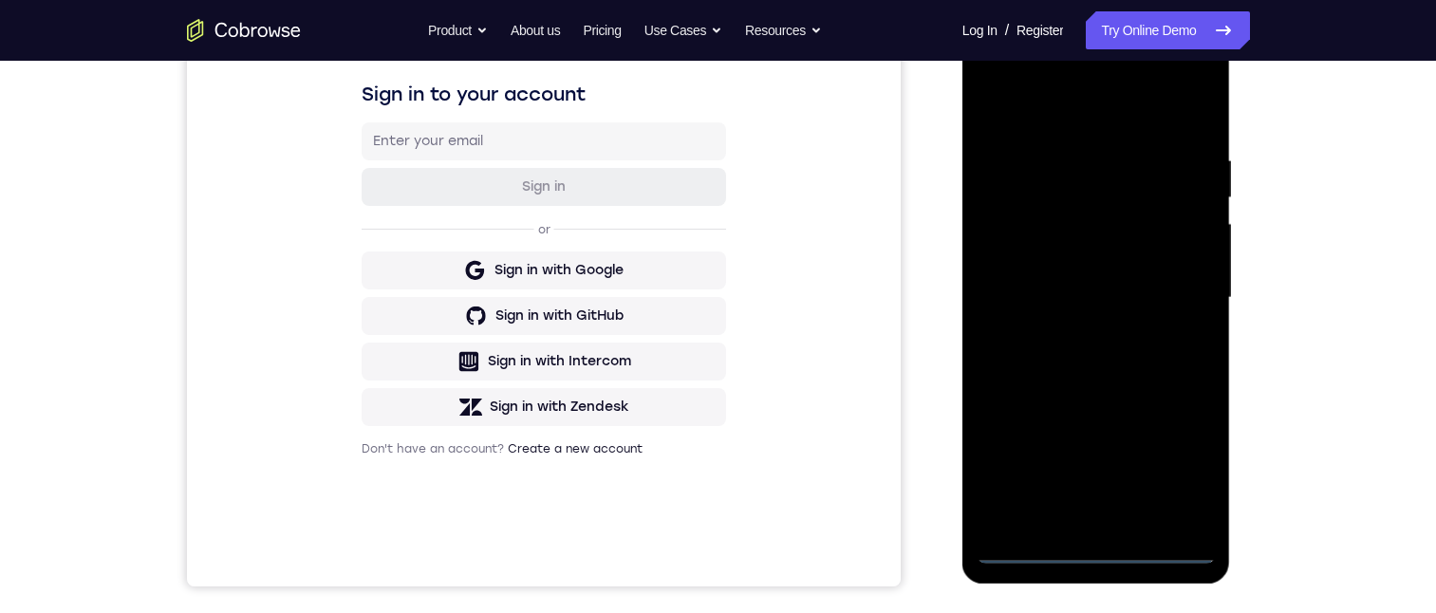
click at [1103, 550] on div at bounding box center [1095, 297] width 239 height 531
click at [1177, 462] on div at bounding box center [1095, 297] width 239 height 531
click at [1040, 113] on div at bounding box center [1095, 297] width 239 height 531
click at [1177, 284] on div at bounding box center [1095, 297] width 239 height 531
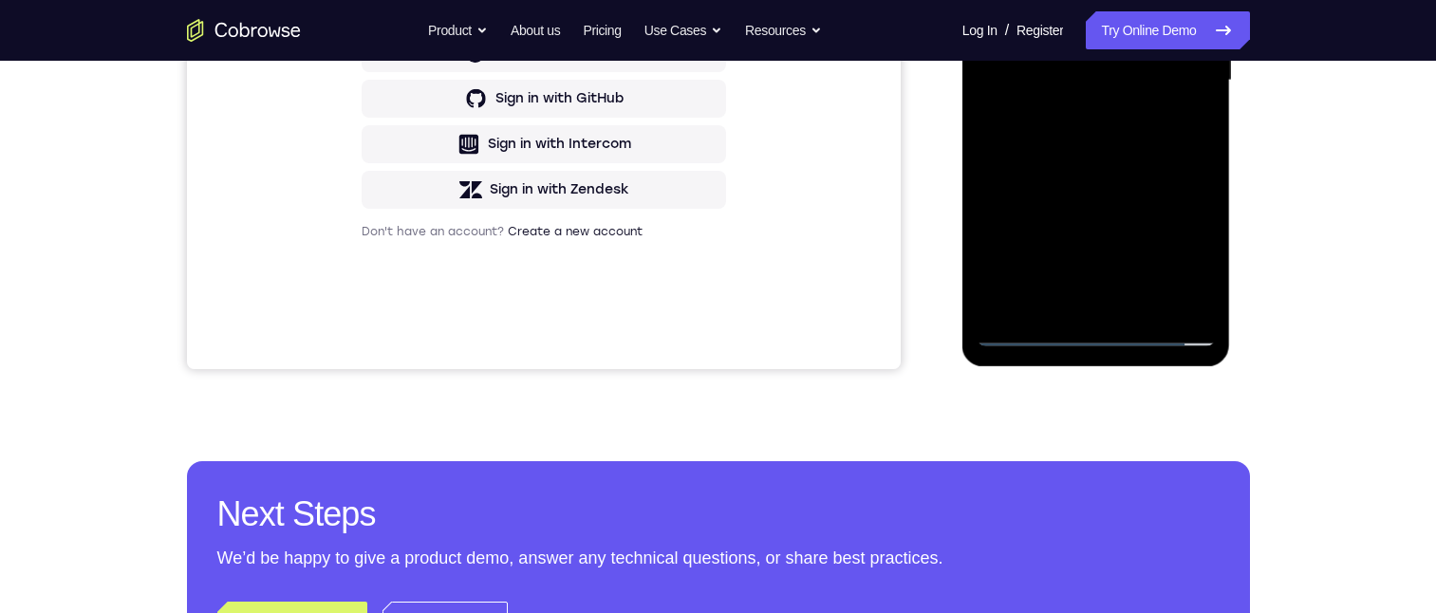
click at [1074, 118] on div at bounding box center [1095, 80] width 239 height 531
drag, startPoint x: 1120, startPoint y: 73, endPoint x: 1231, endPoint y: 80, distance: 111.2
click at [1233, 116] on html "Online web based iOS Simulators and Android Emulators. Run iPhone, iPad, Mobile…" at bounding box center [1097, 85] width 270 height 569
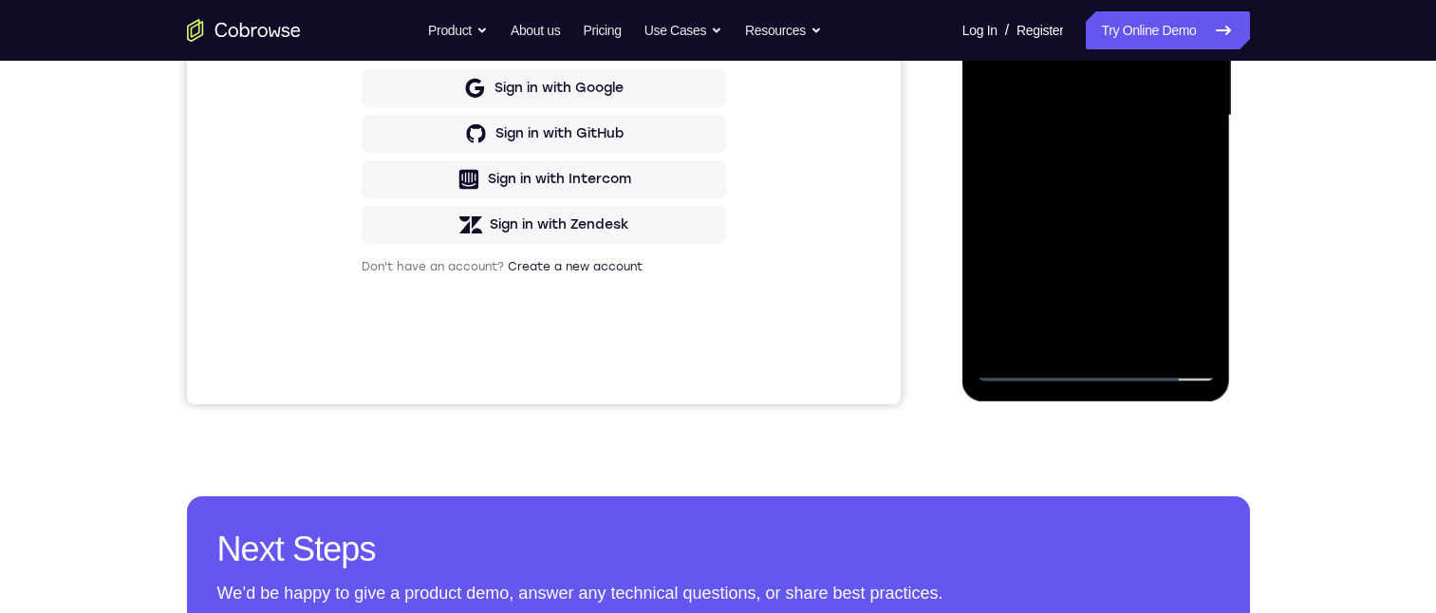
click at [1167, 101] on div at bounding box center [1095, 115] width 239 height 531
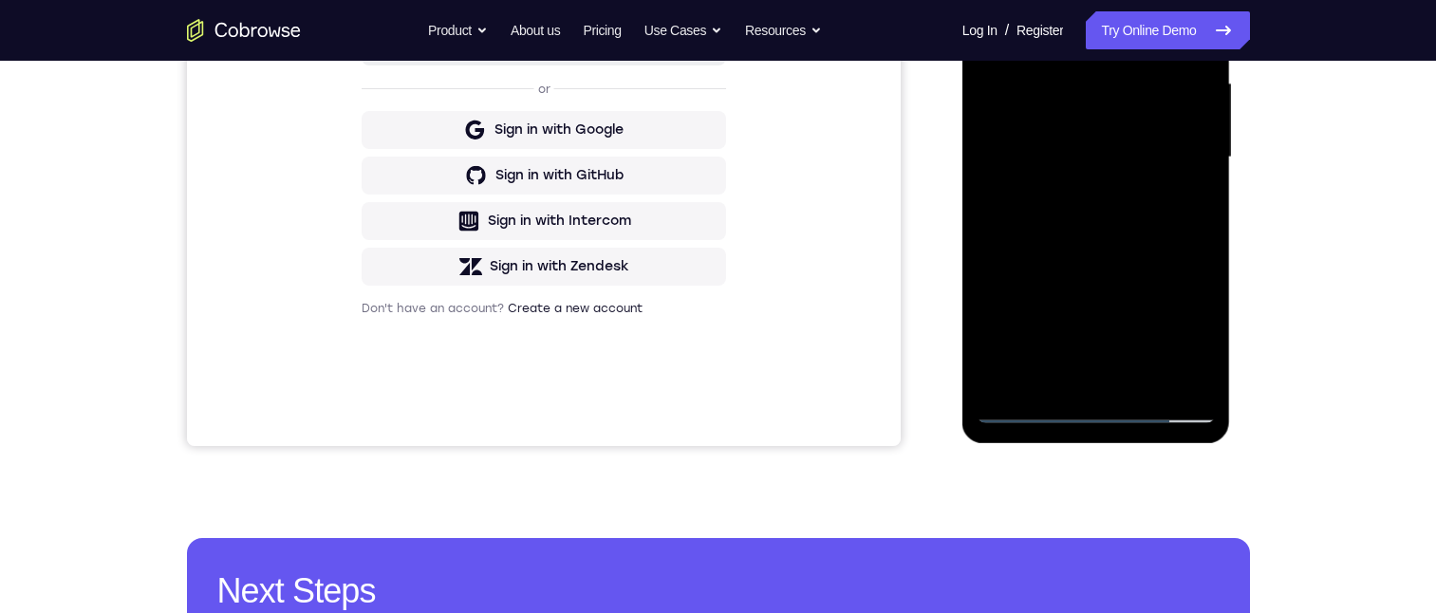
click at [1172, 121] on div at bounding box center [1095, 157] width 239 height 531
click at [1161, 155] on div at bounding box center [1095, 157] width 239 height 531
click at [1169, 217] on div at bounding box center [1095, 157] width 239 height 531
drag, startPoint x: 1124, startPoint y: 250, endPoint x: 2212, endPoint y: 119, distance: 1095.3
click at [1124, 250] on div at bounding box center [1095, 157] width 239 height 531
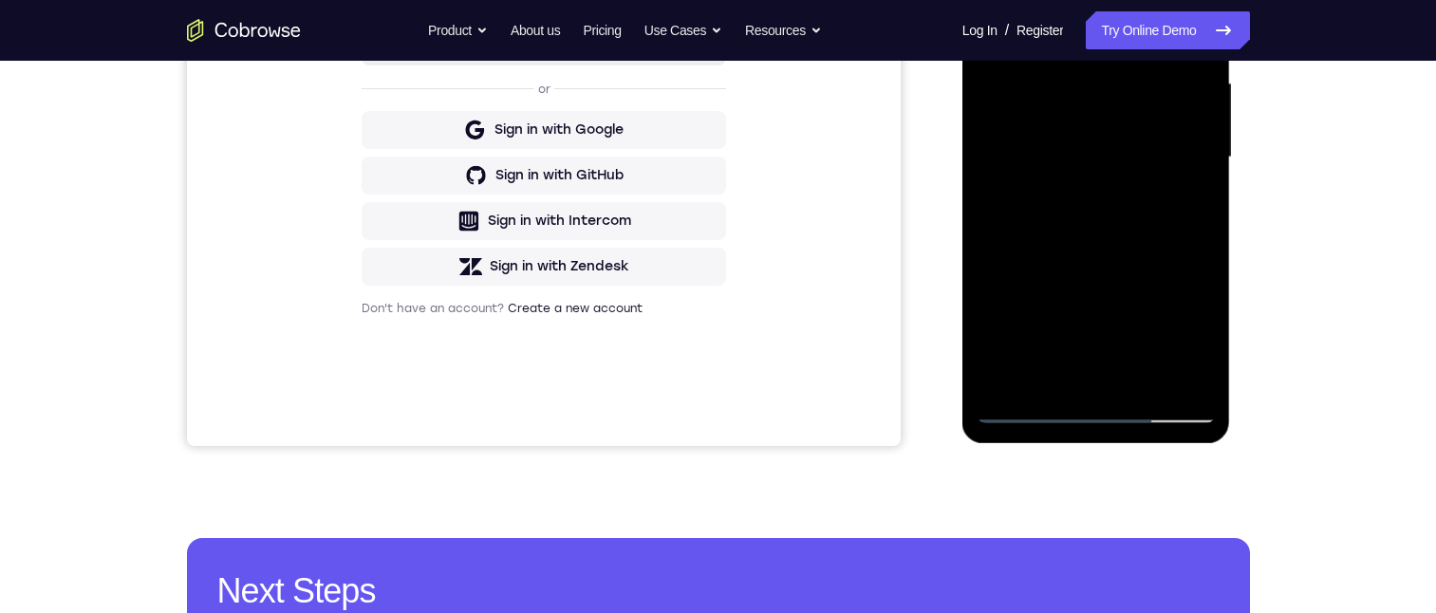
scroll to position [315, 0]
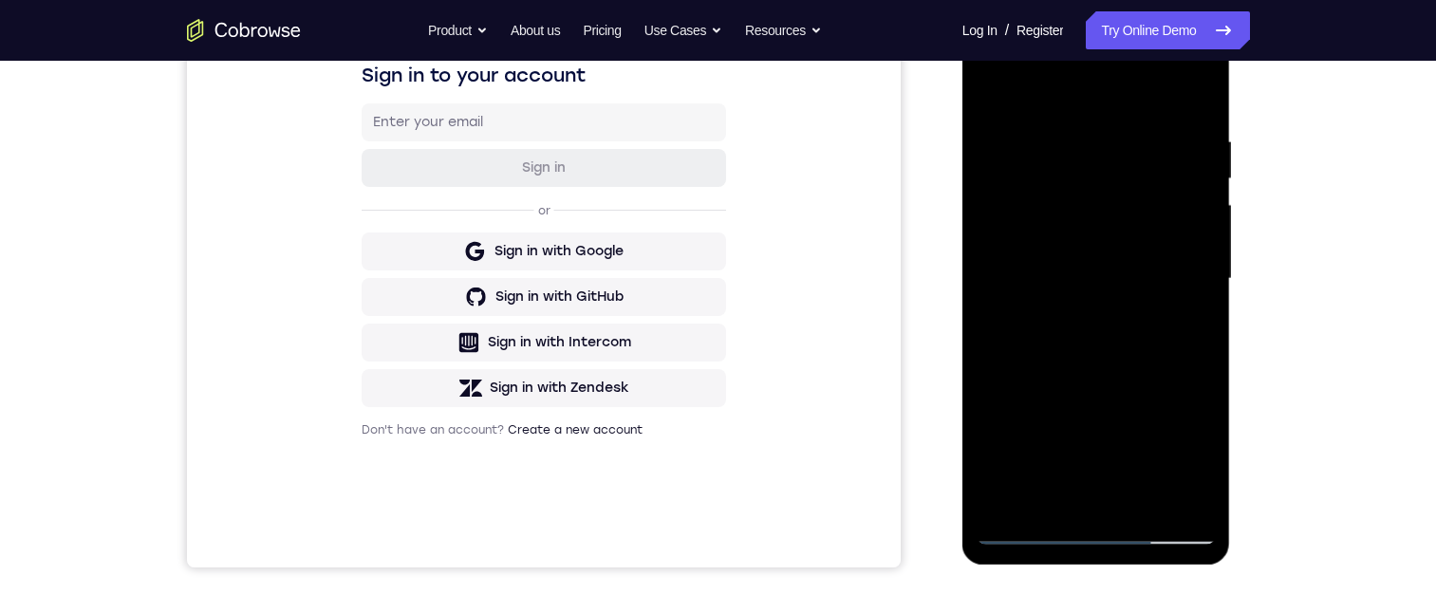
click at [1080, 142] on div at bounding box center [1095, 278] width 239 height 531
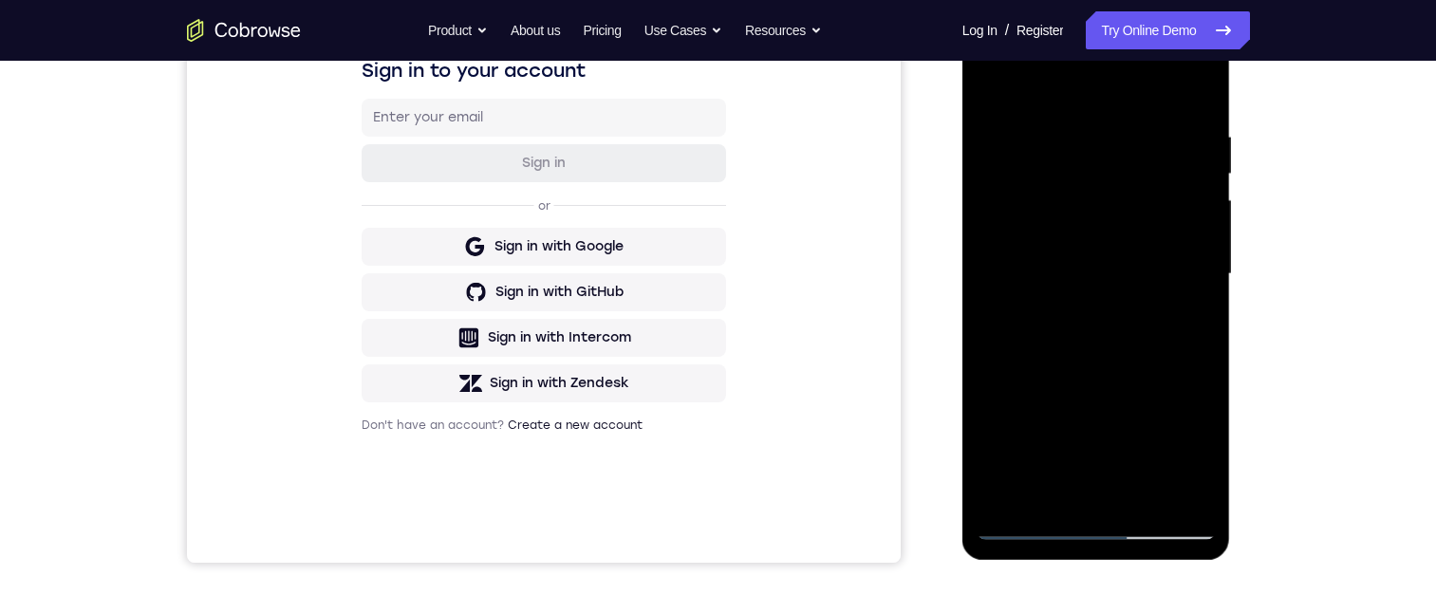
scroll to position [436, 0]
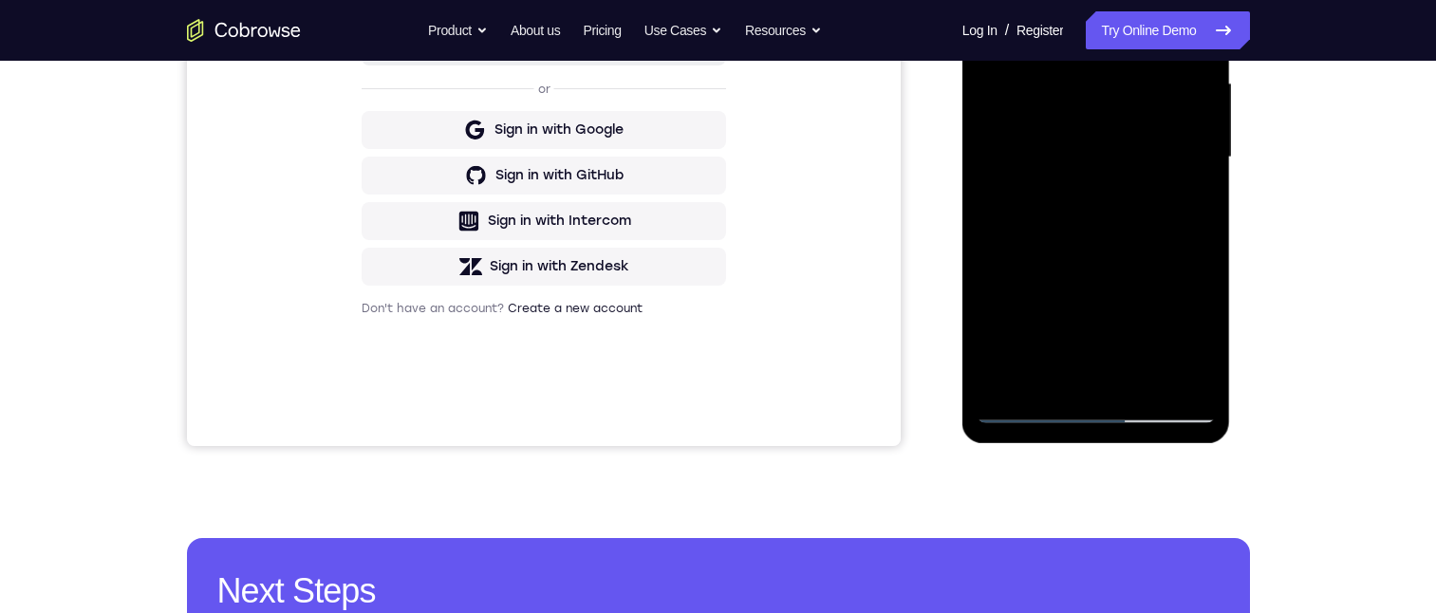
click at [1193, 375] on div at bounding box center [1095, 157] width 239 height 531
click at [1194, 0] on div at bounding box center [1095, 157] width 239 height 531
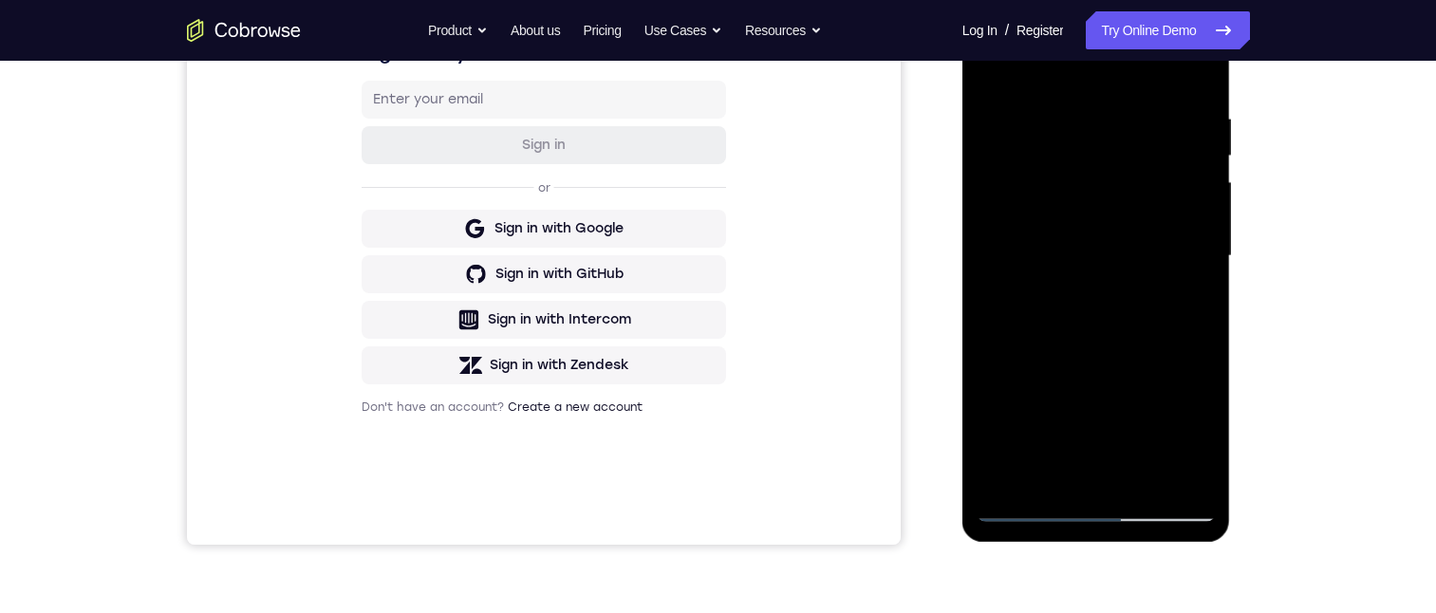
scroll to position [476, 0]
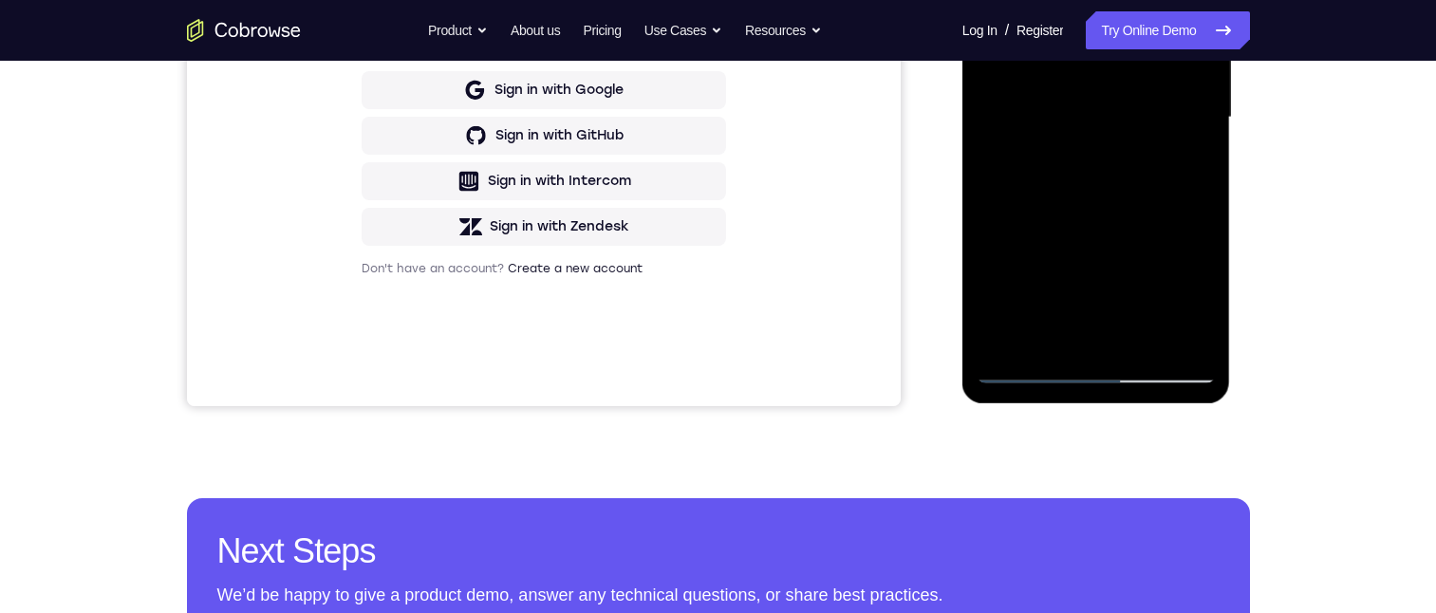
click at [1142, 338] on div at bounding box center [1095, 117] width 239 height 531
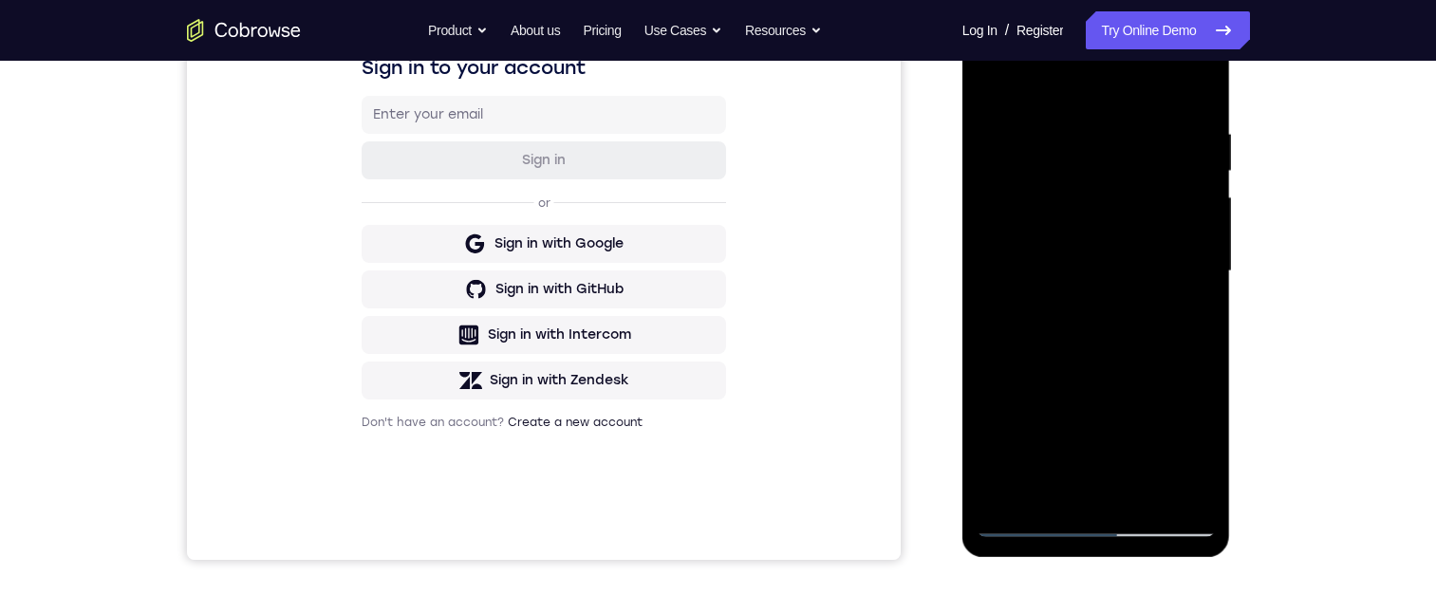
click at [1156, 373] on div at bounding box center [1095, 271] width 239 height 531
click at [1158, 258] on div at bounding box center [1095, 271] width 239 height 531
click at [993, 85] on div at bounding box center [1095, 271] width 239 height 531
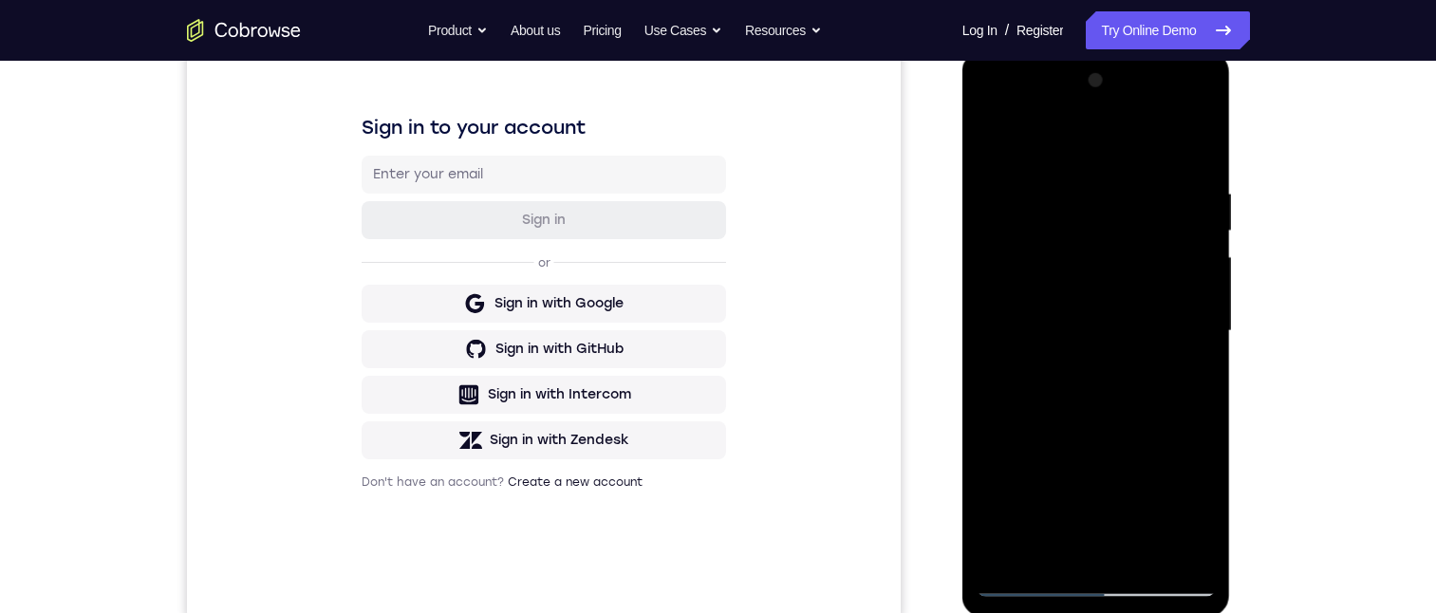
click at [1090, 289] on div at bounding box center [1095, 330] width 239 height 531
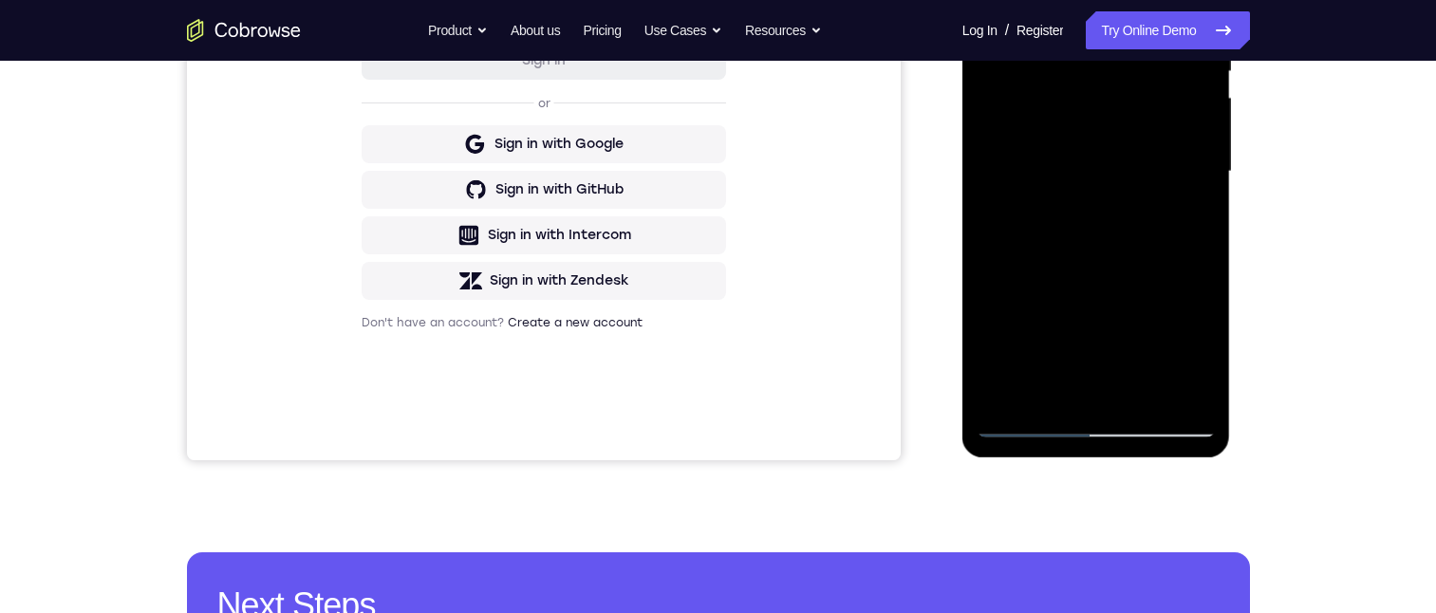
scroll to position [490, 0]
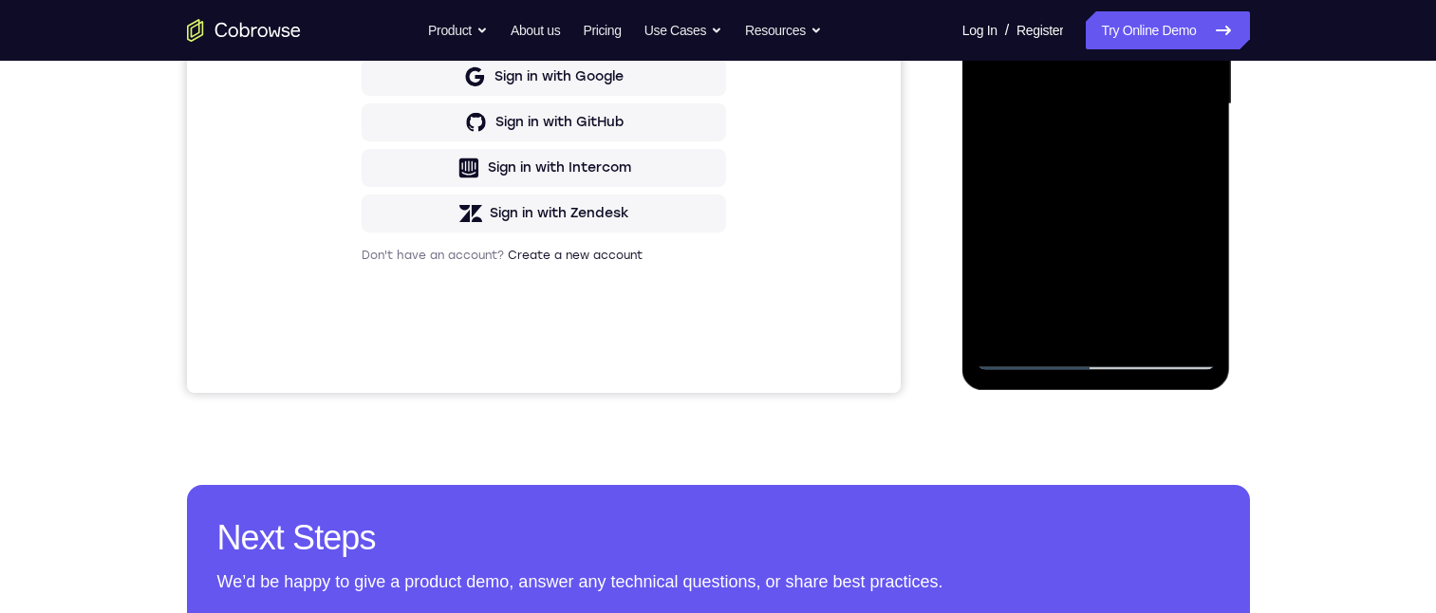
click at [1071, 312] on div at bounding box center [1095, 104] width 239 height 531
click at [1186, 157] on div at bounding box center [1095, 104] width 239 height 531
click at [1198, 284] on div at bounding box center [1095, 104] width 239 height 531
click at [1187, 154] on div at bounding box center [1095, 104] width 239 height 531
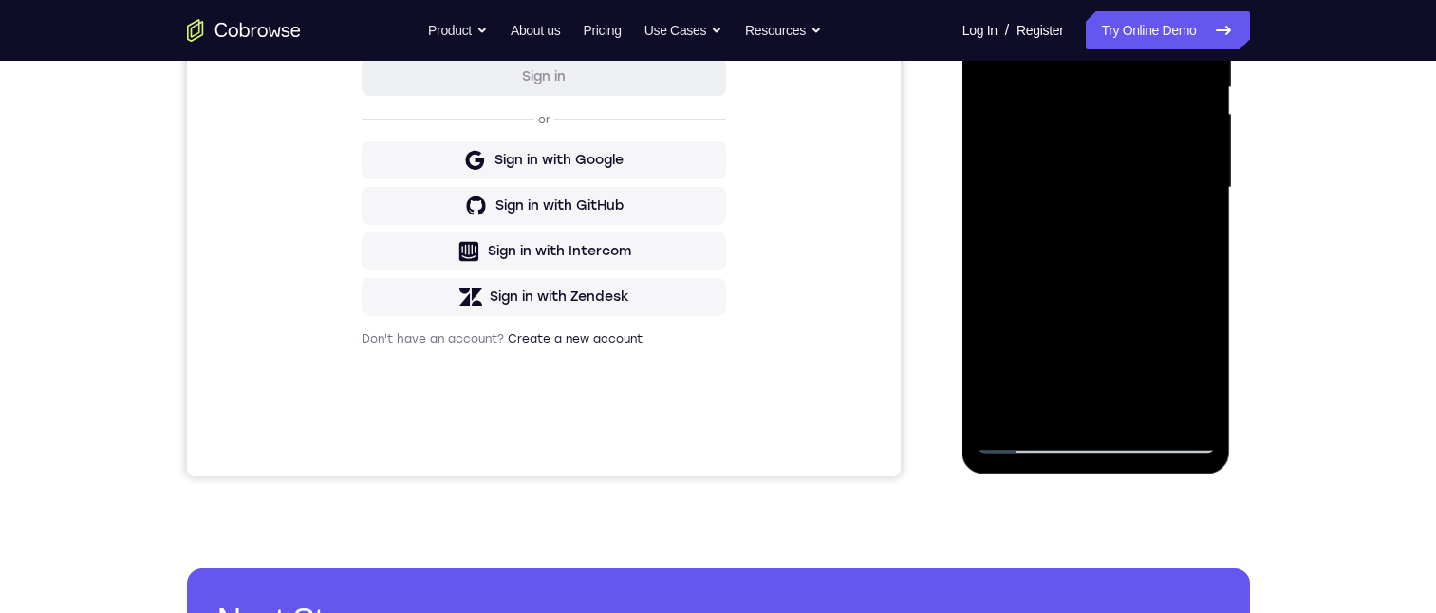
click at [1202, 364] on div at bounding box center [1095, 187] width 239 height 531
click at [1046, 399] on div at bounding box center [1095, 187] width 239 height 531
click at [1149, 296] on div at bounding box center [1095, 187] width 239 height 531
click at [1191, 221] on div at bounding box center [1095, 187] width 239 height 531
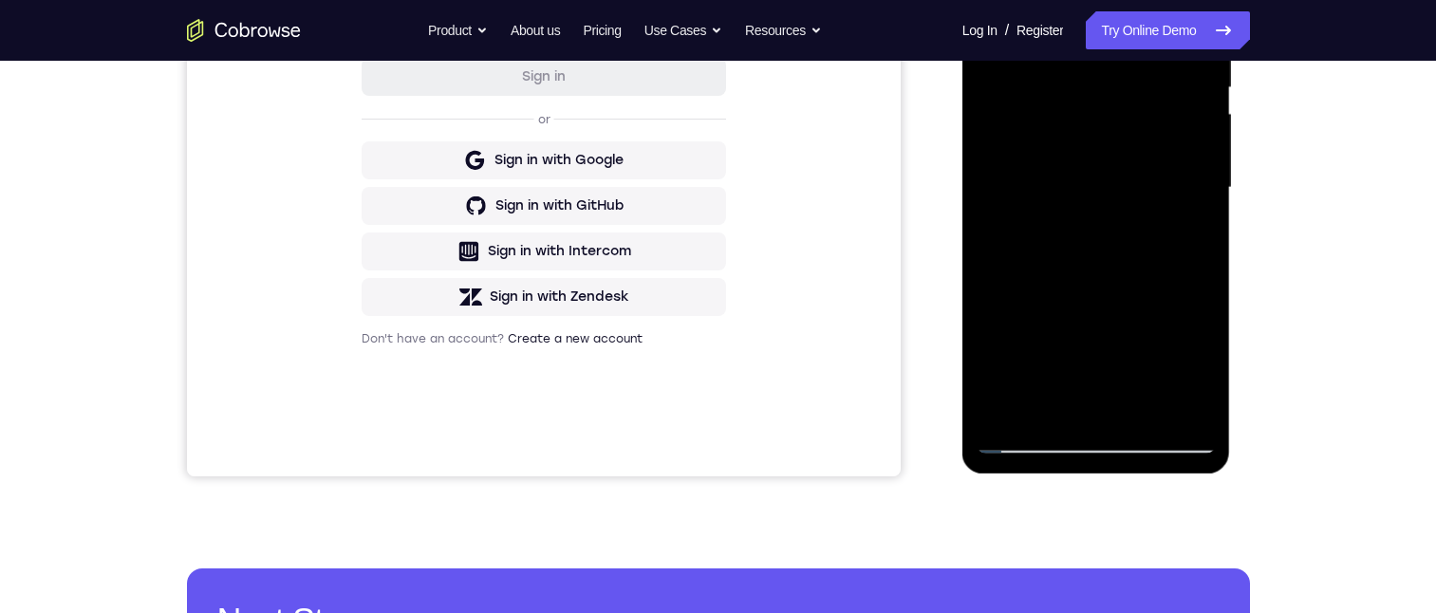
scroll to position [258, 0]
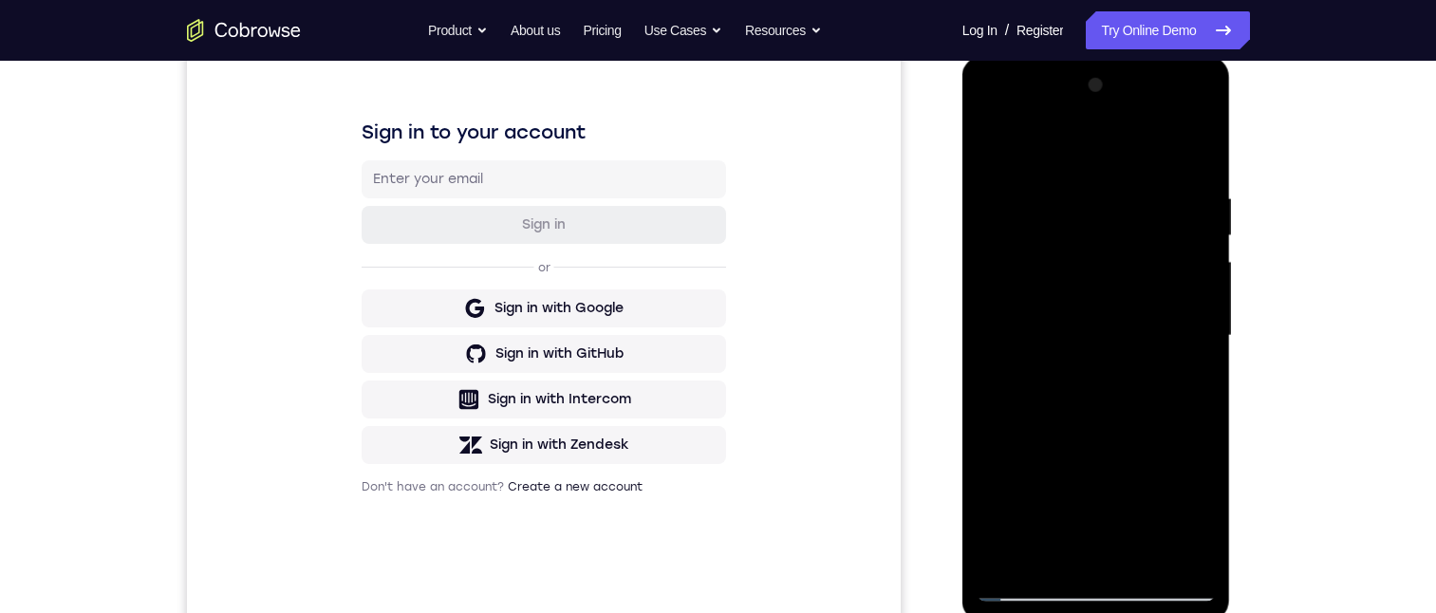
click at [988, 151] on div at bounding box center [1095, 335] width 239 height 531
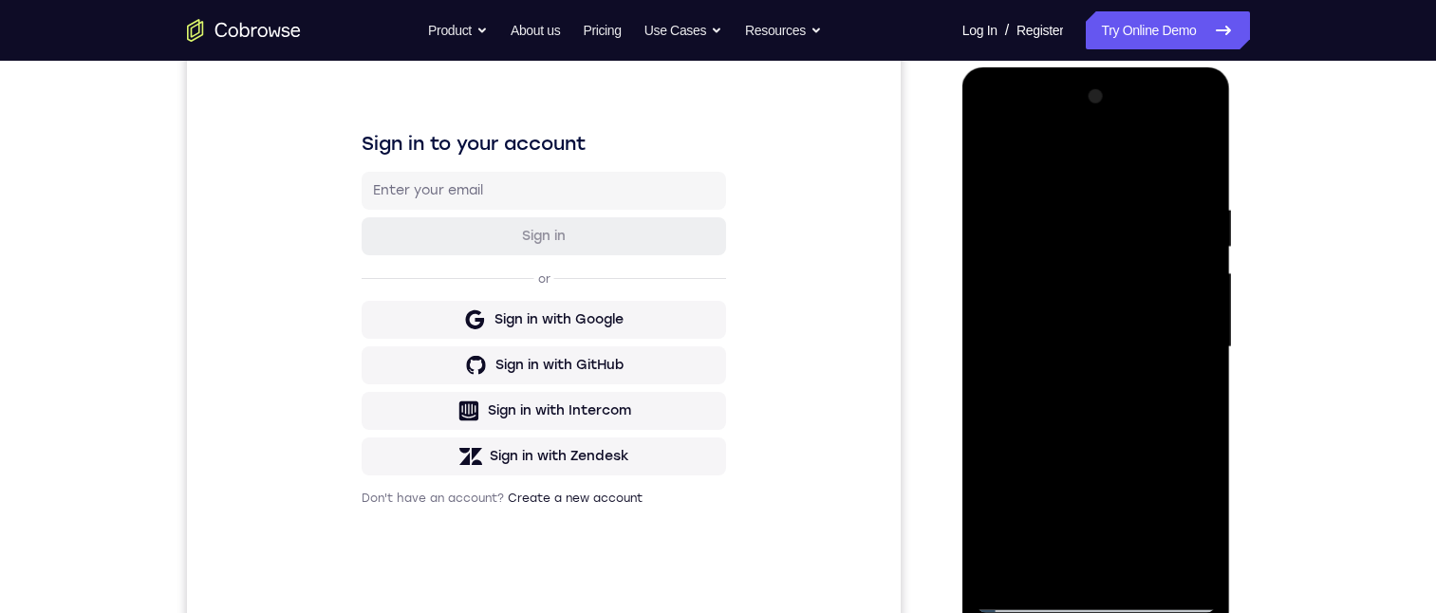
click at [993, 153] on div at bounding box center [1095, 347] width 239 height 531
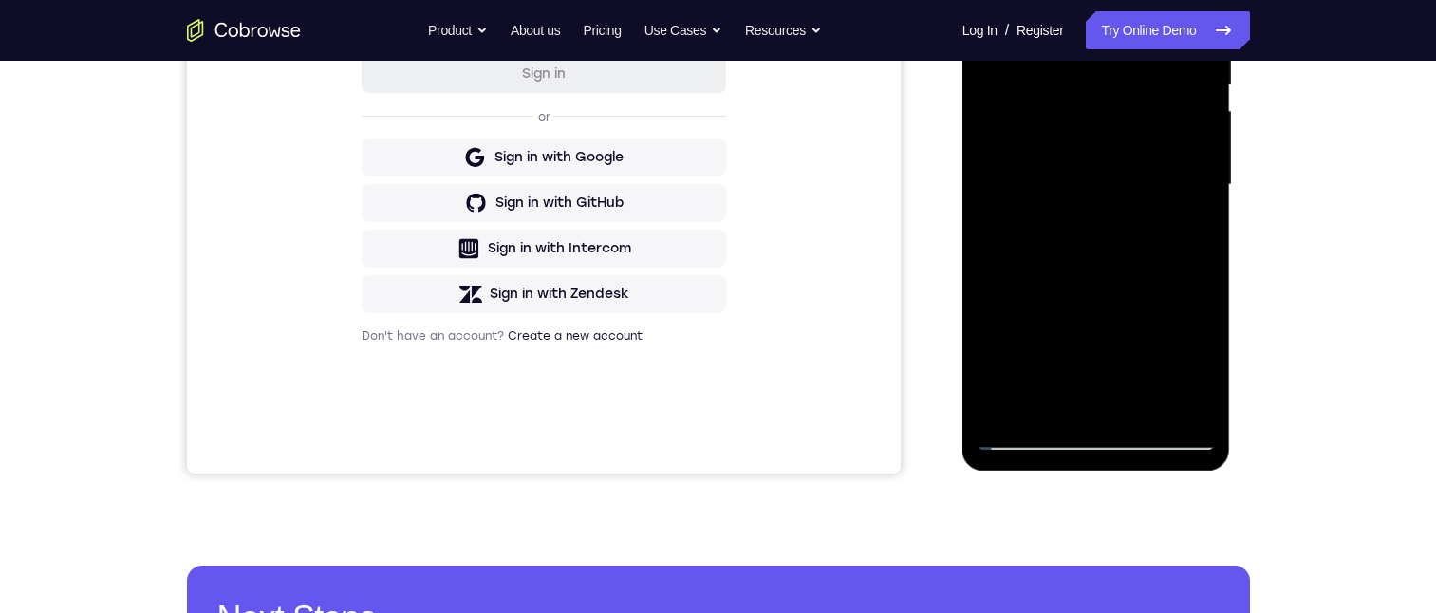
scroll to position [463, 0]
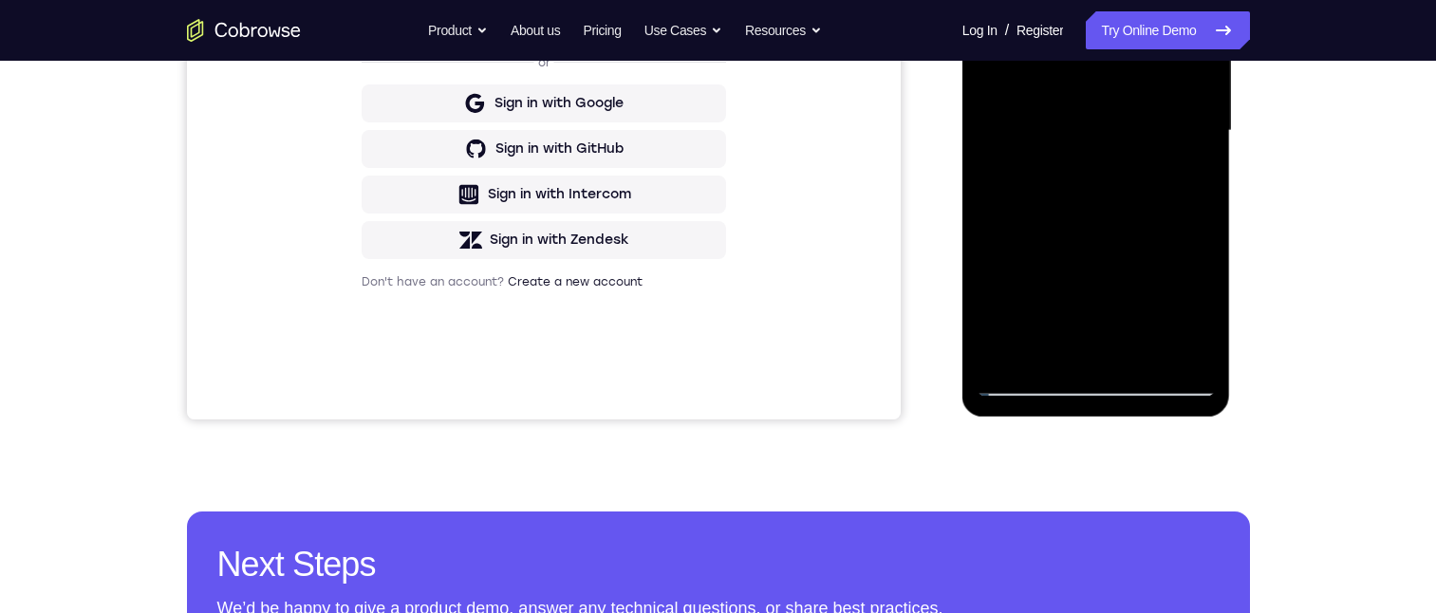
drag, startPoint x: 1121, startPoint y: 277, endPoint x: 1124, endPoint y: 83, distance: 194.5
click at [1123, 81] on div at bounding box center [1095, 130] width 239 height 531
drag, startPoint x: 1165, startPoint y: 243, endPoint x: 1137, endPoint y: 67, distance: 177.8
click at [1137, 67] on div at bounding box center [1095, 130] width 239 height 531
drag, startPoint x: 1179, startPoint y: 244, endPoint x: 2099, endPoint y: -104, distance: 983.2
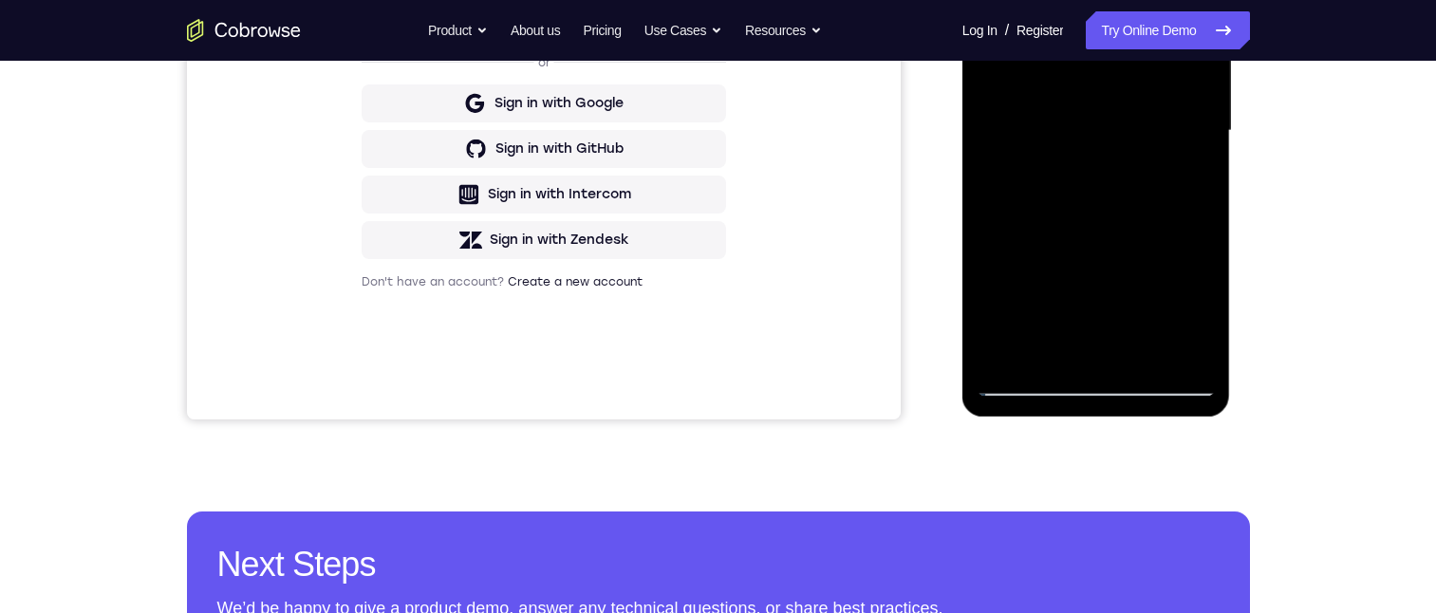
click at [1138, 45] on div at bounding box center [1095, 130] width 239 height 531
drag, startPoint x: 1165, startPoint y: 232, endPoint x: 1147, endPoint y: 72, distance: 161.4
click at [1147, 72] on div at bounding box center [1095, 130] width 239 height 531
drag, startPoint x: 1170, startPoint y: 232, endPoint x: 1127, endPoint y: 65, distance: 172.4
click at [1127, 65] on div at bounding box center [1095, 130] width 239 height 531
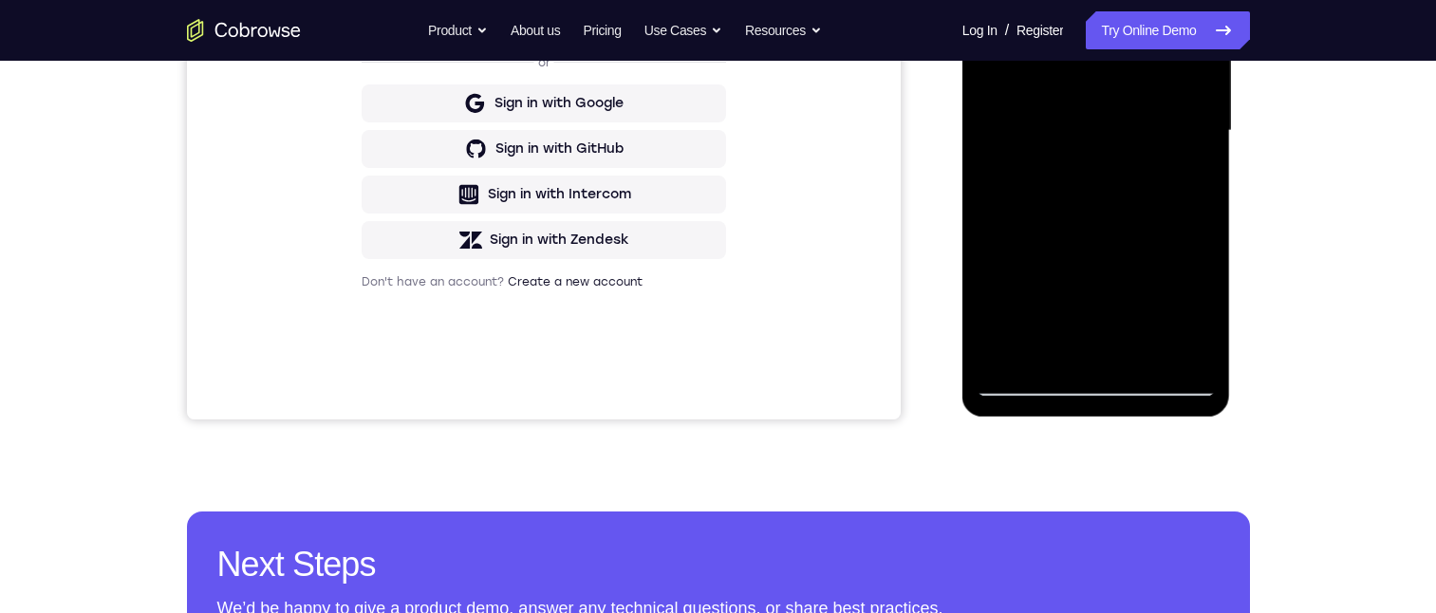
drag, startPoint x: 1163, startPoint y: 205, endPoint x: 1156, endPoint y: 87, distance: 117.9
click at [1156, 87] on div at bounding box center [1095, 130] width 239 height 531
click at [1207, 199] on div at bounding box center [1095, 130] width 239 height 531
drag, startPoint x: 1178, startPoint y: 266, endPoint x: 1147, endPoint y: 31, distance: 236.3
click at [1147, 31] on div at bounding box center [1095, 130] width 239 height 531
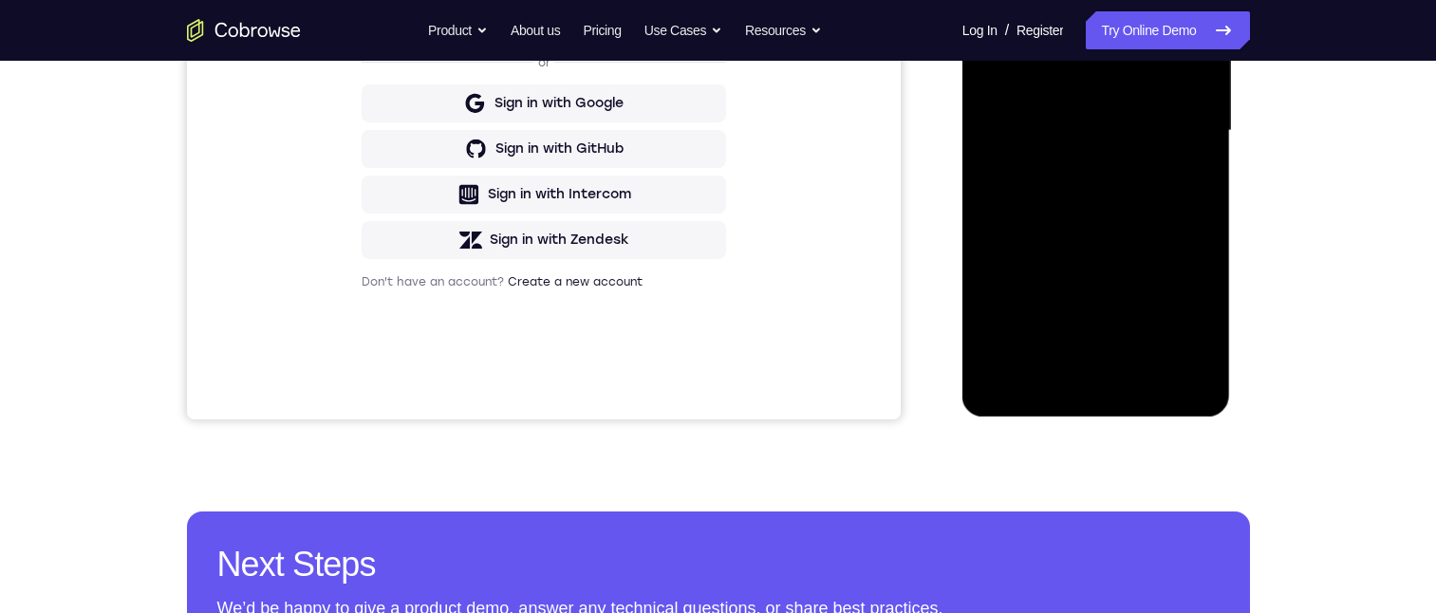
drag, startPoint x: 1123, startPoint y: 100, endPoint x: 1098, endPoint y: 68, distance: 39.9
click at [1123, 0] on div at bounding box center [1095, 130] width 239 height 531
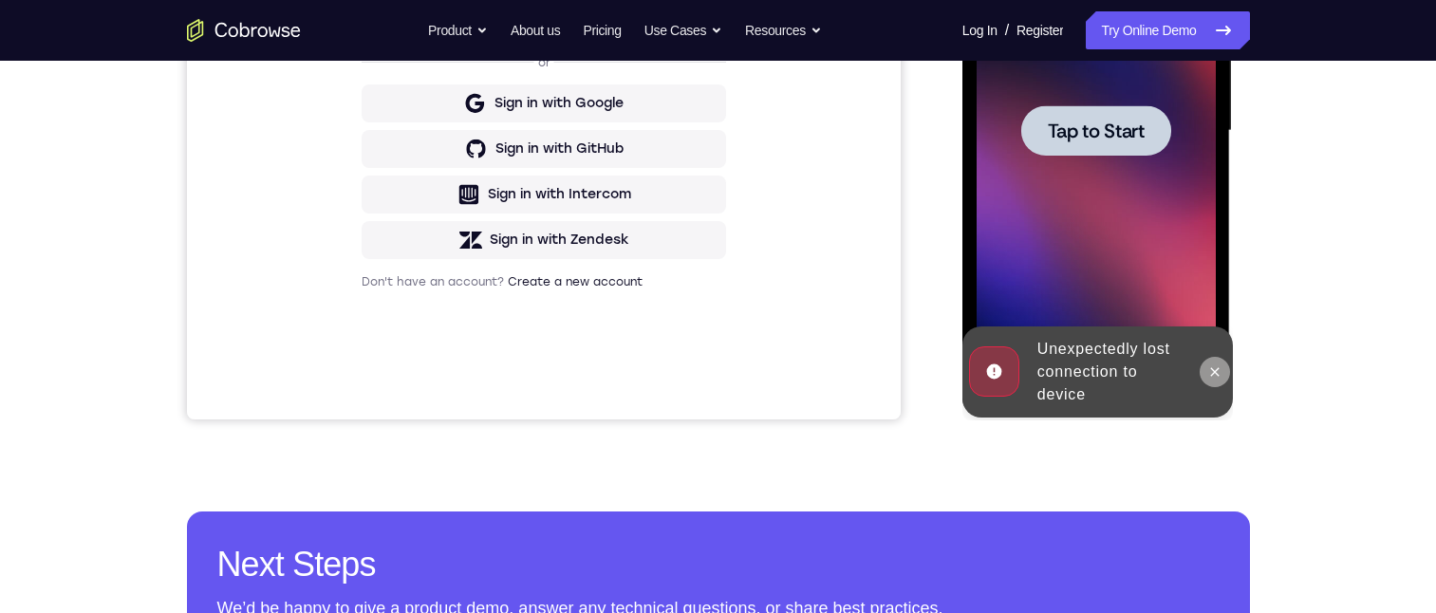
click at [1212, 382] on button at bounding box center [1214, 372] width 30 height 30
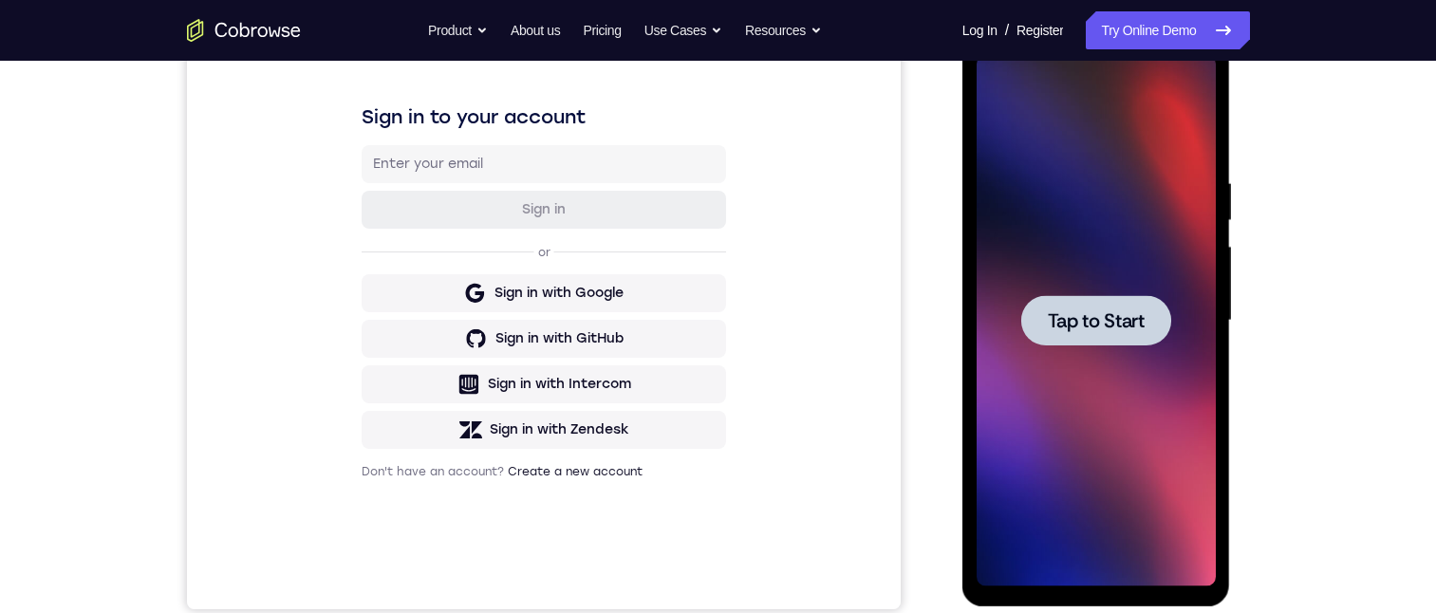
scroll to position [178, 0]
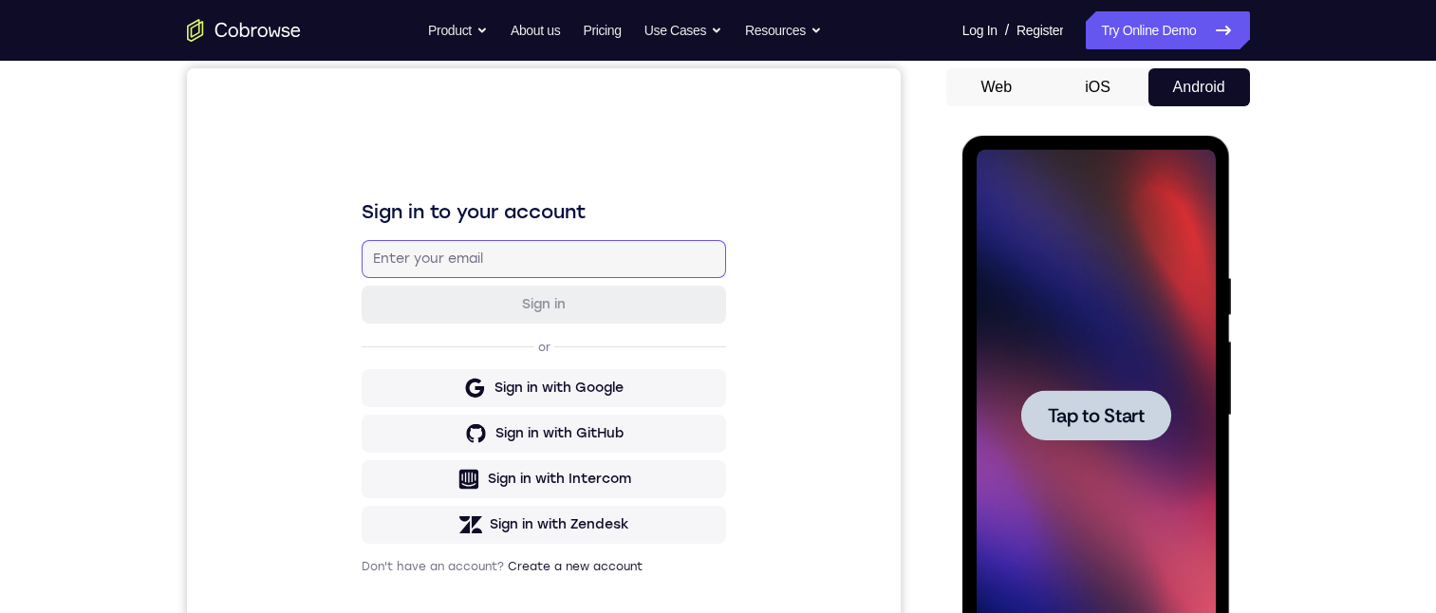
click at [624, 267] on input "email" at bounding box center [543, 259] width 342 height 19
